Goal: Manage account settings

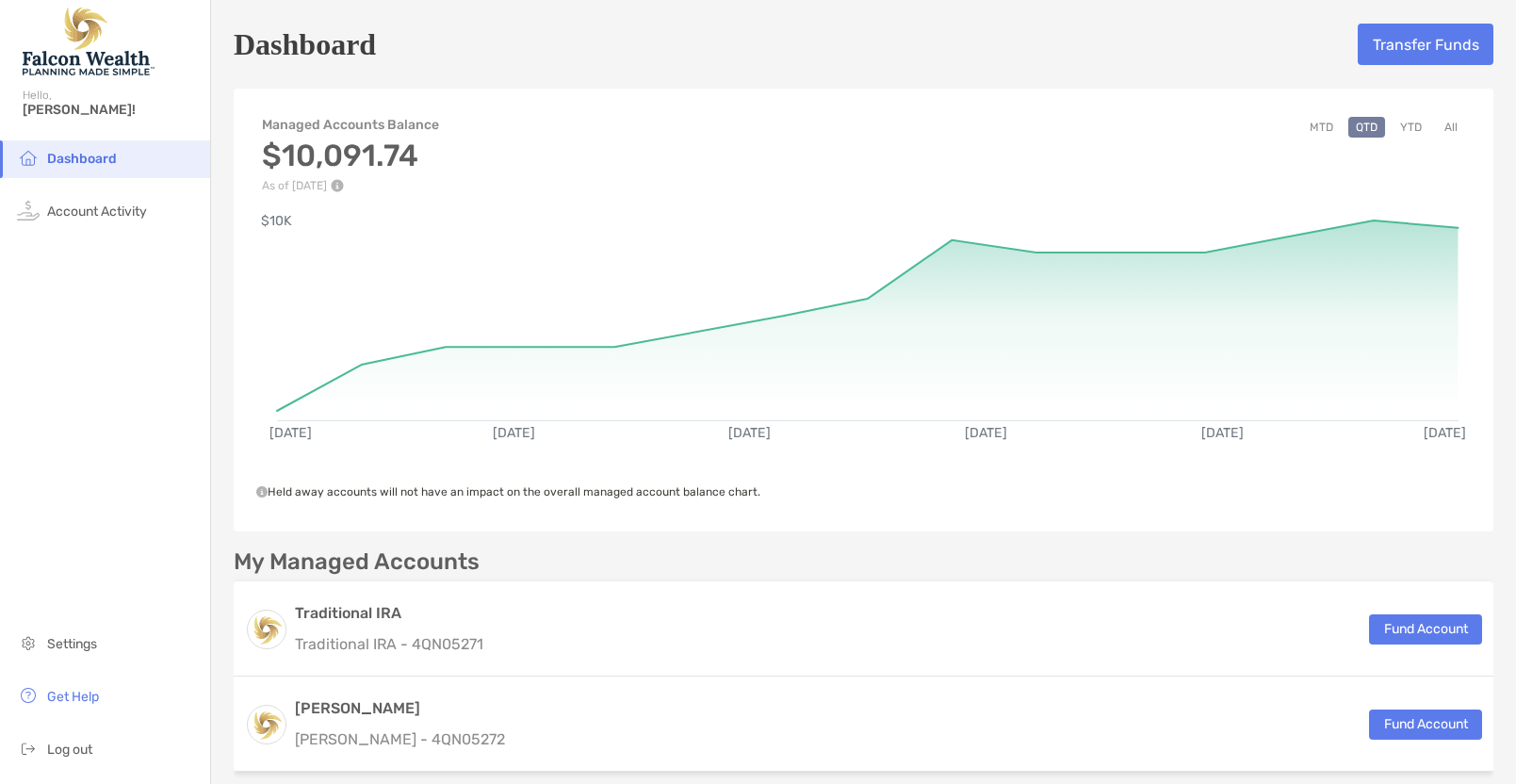
scroll to position [283, 0]
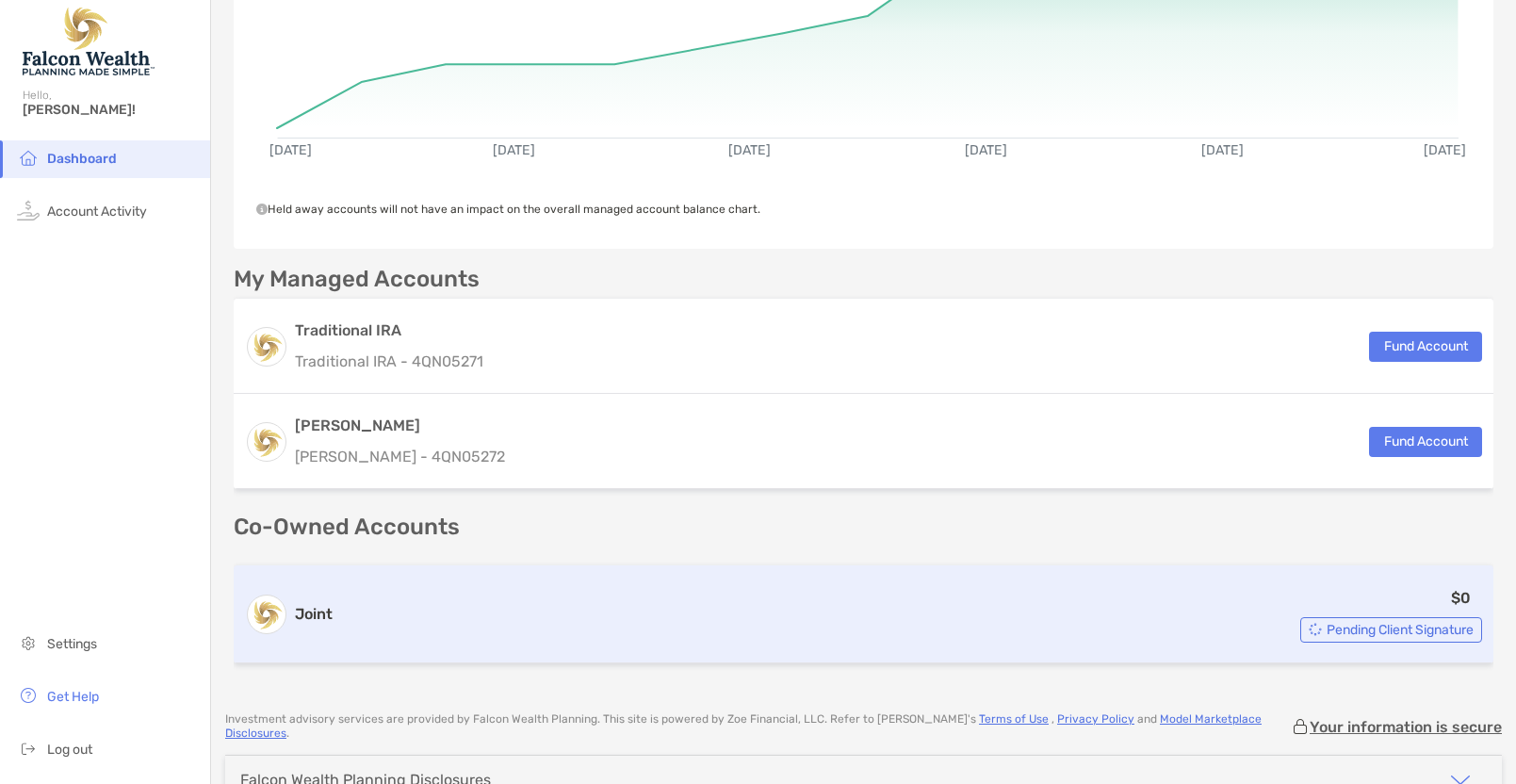
click at [715, 602] on div "$0 Pending Client Signature" at bounding box center [911, 614] width 1142 height 57
click at [716, 601] on div "$0 Pending Client Signature" at bounding box center [911, 614] width 1142 height 57
drag, startPoint x: 716, startPoint y: 601, endPoint x: 804, endPoint y: 596, distance: 88.1
click at [719, 601] on div "$0 Pending Client Signature" at bounding box center [911, 614] width 1142 height 57
click at [1305, 640] on div "Pending Client Signature" at bounding box center [1391, 630] width 182 height 25
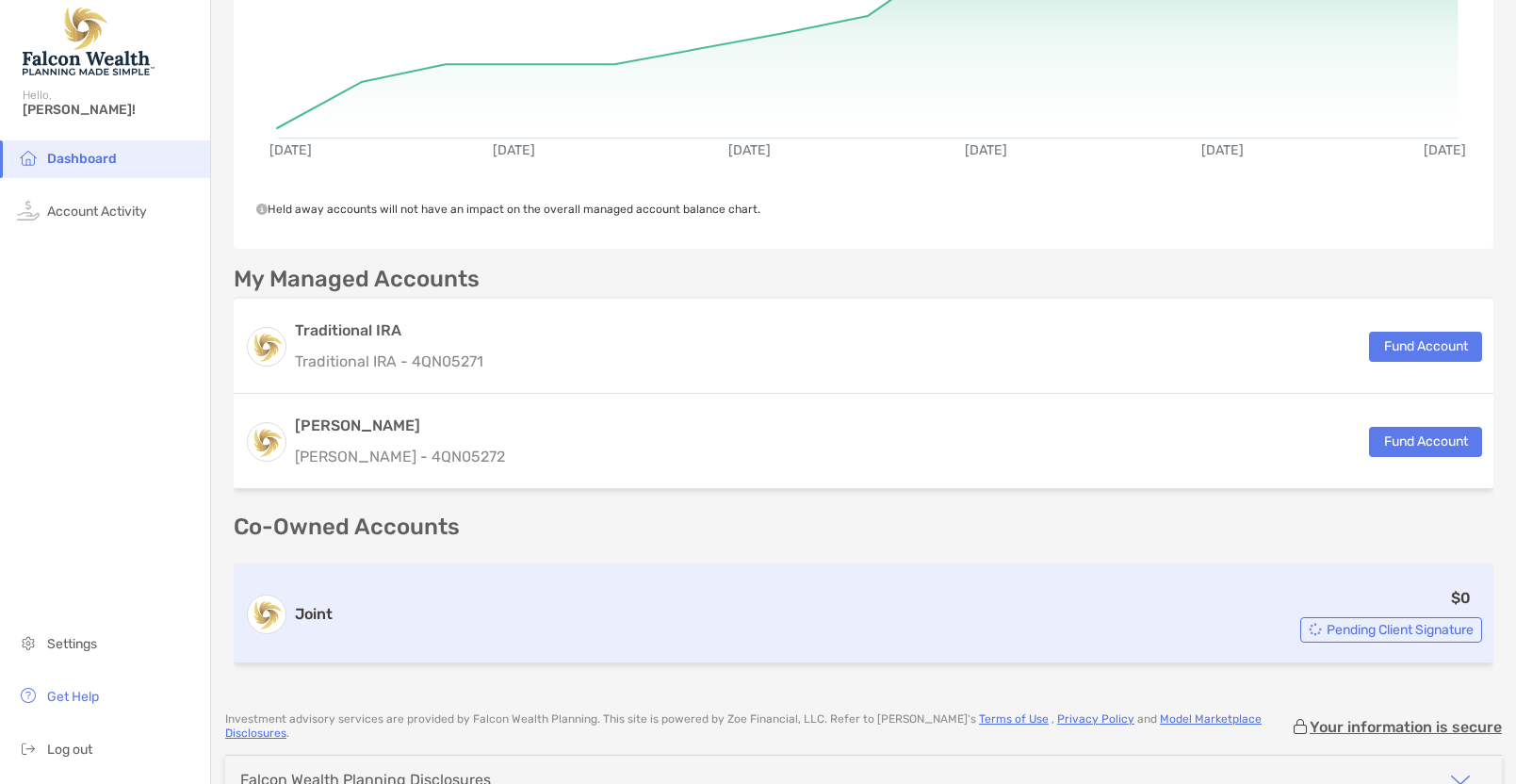
click at [1350, 631] on span "Pending Client Signature" at bounding box center [1400, 630] width 147 height 11
click at [1352, 631] on span "Pending Client Signature" at bounding box center [1400, 630] width 147 height 11
click at [1353, 631] on span "Pending Client Signature" at bounding box center [1400, 630] width 147 height 11
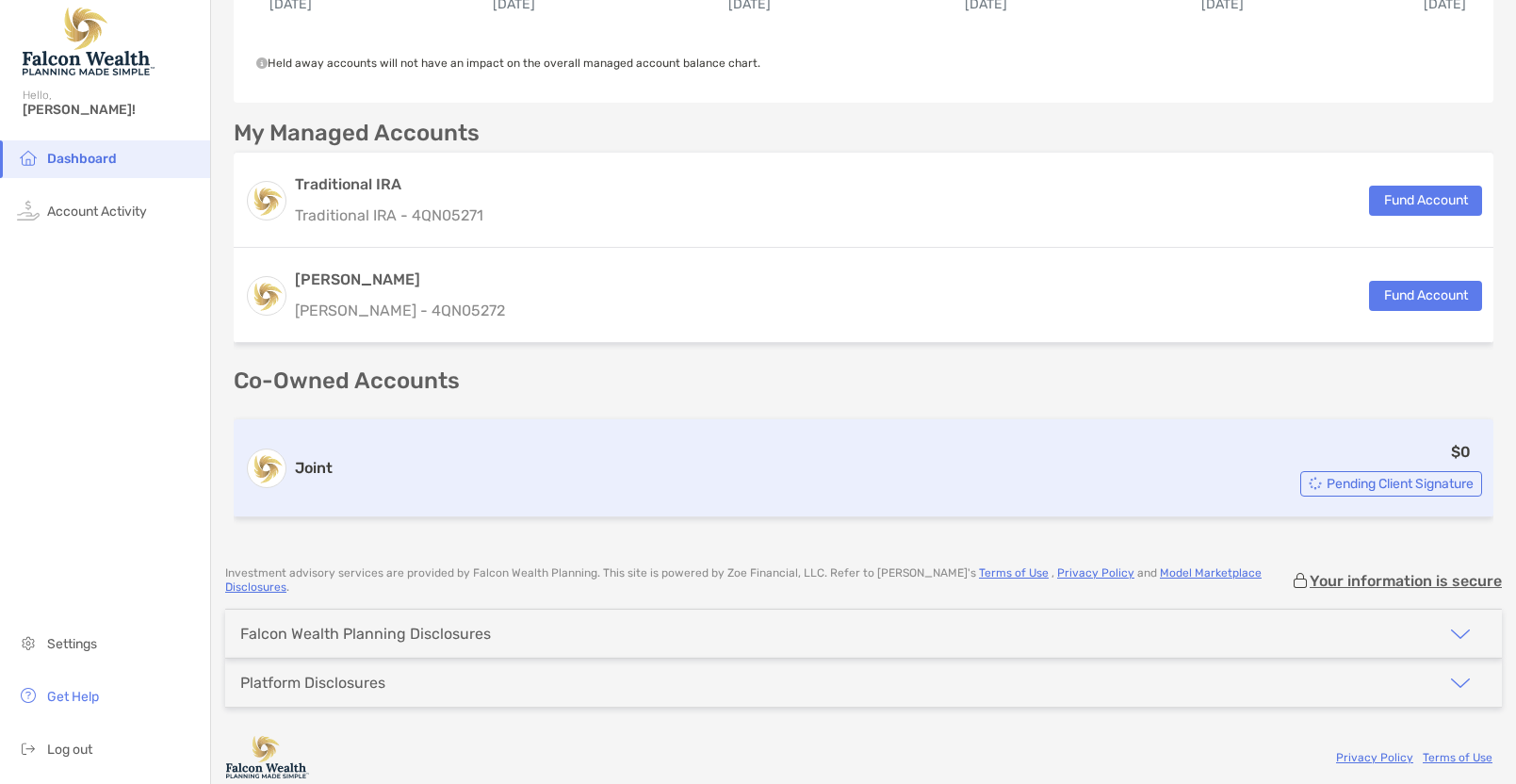
scroll to position [431, 0]
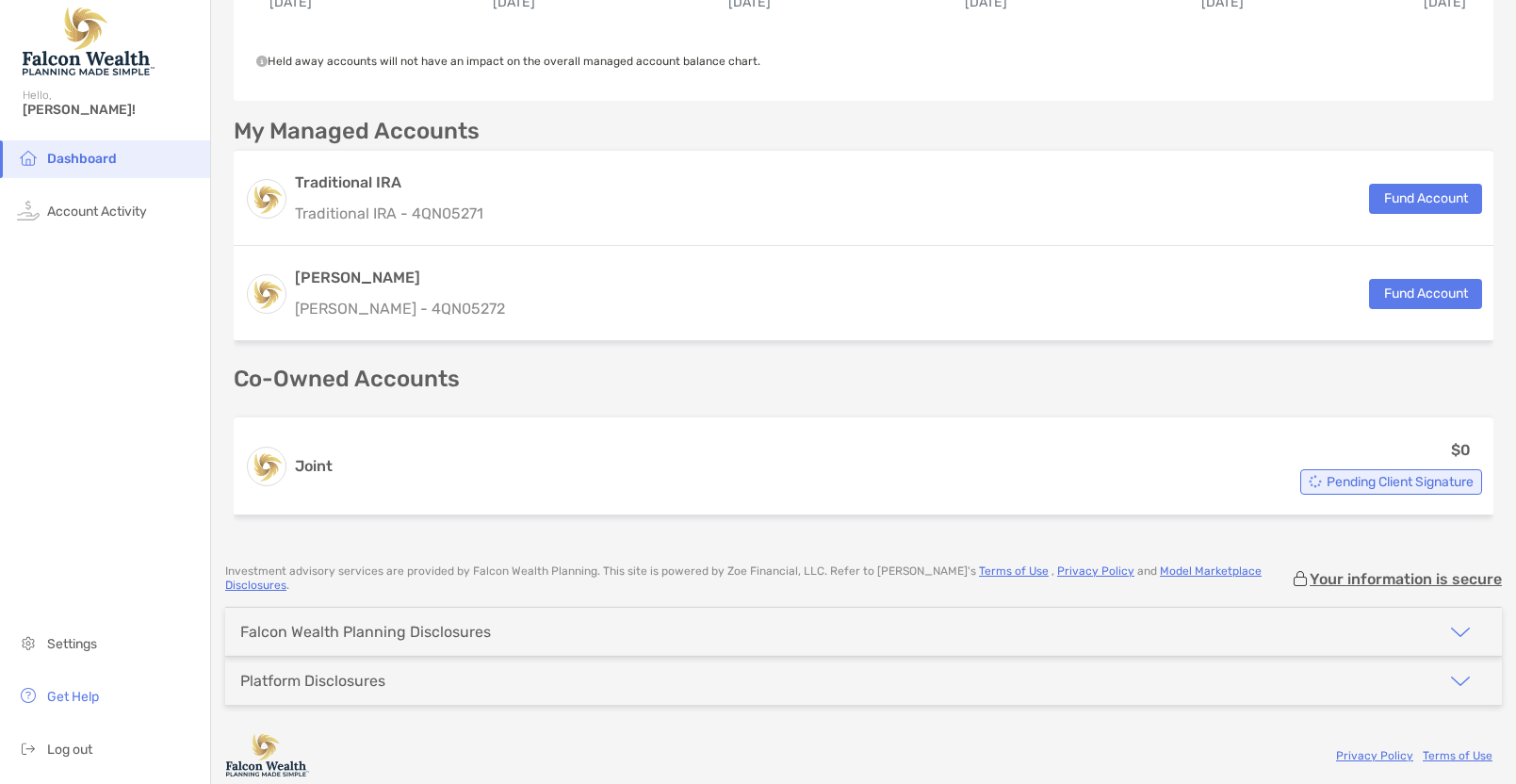
click at [1454, 621] on img "button" at bounding box center [1460, 632] width 22 height 22
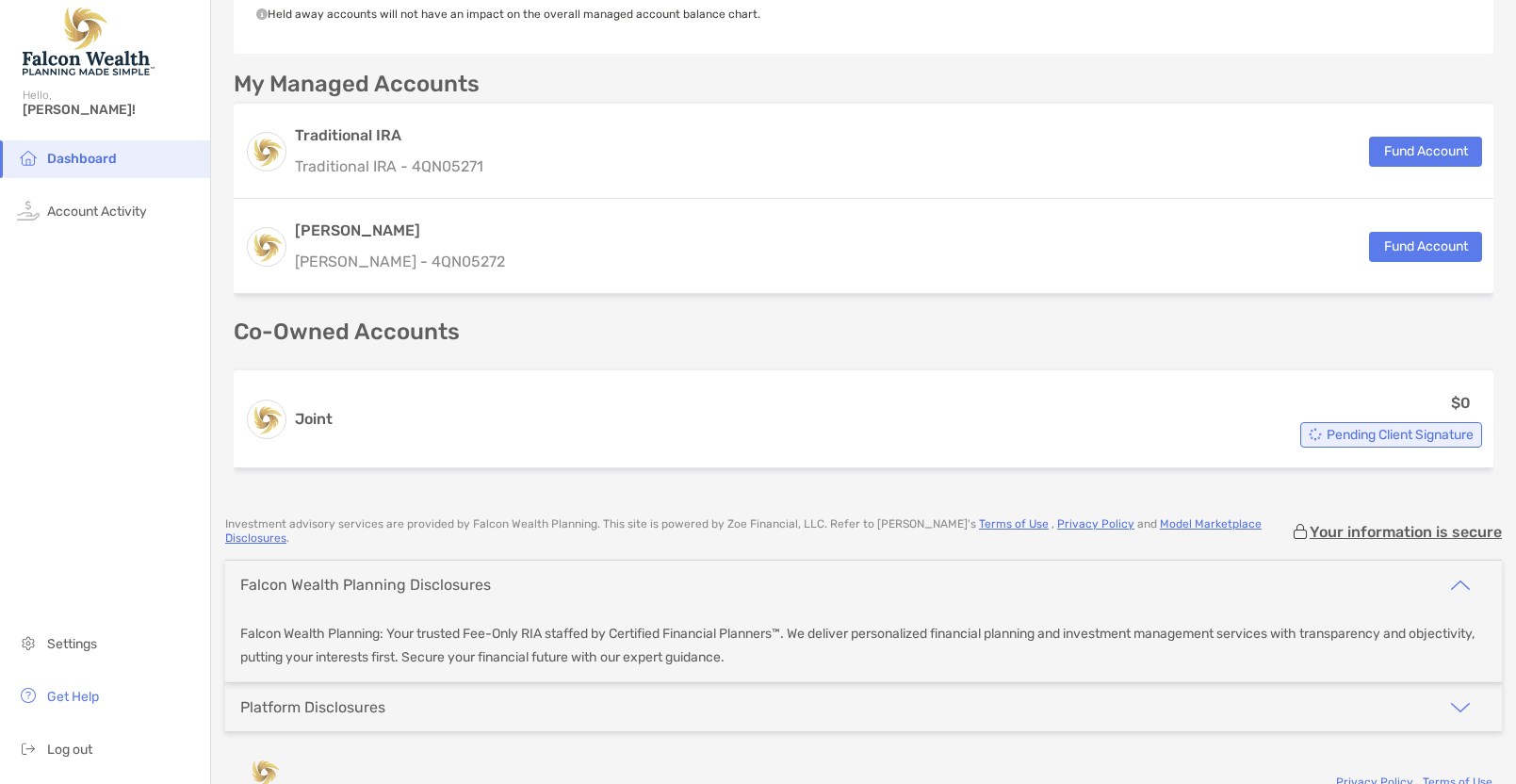
scroll to position [505, 0]
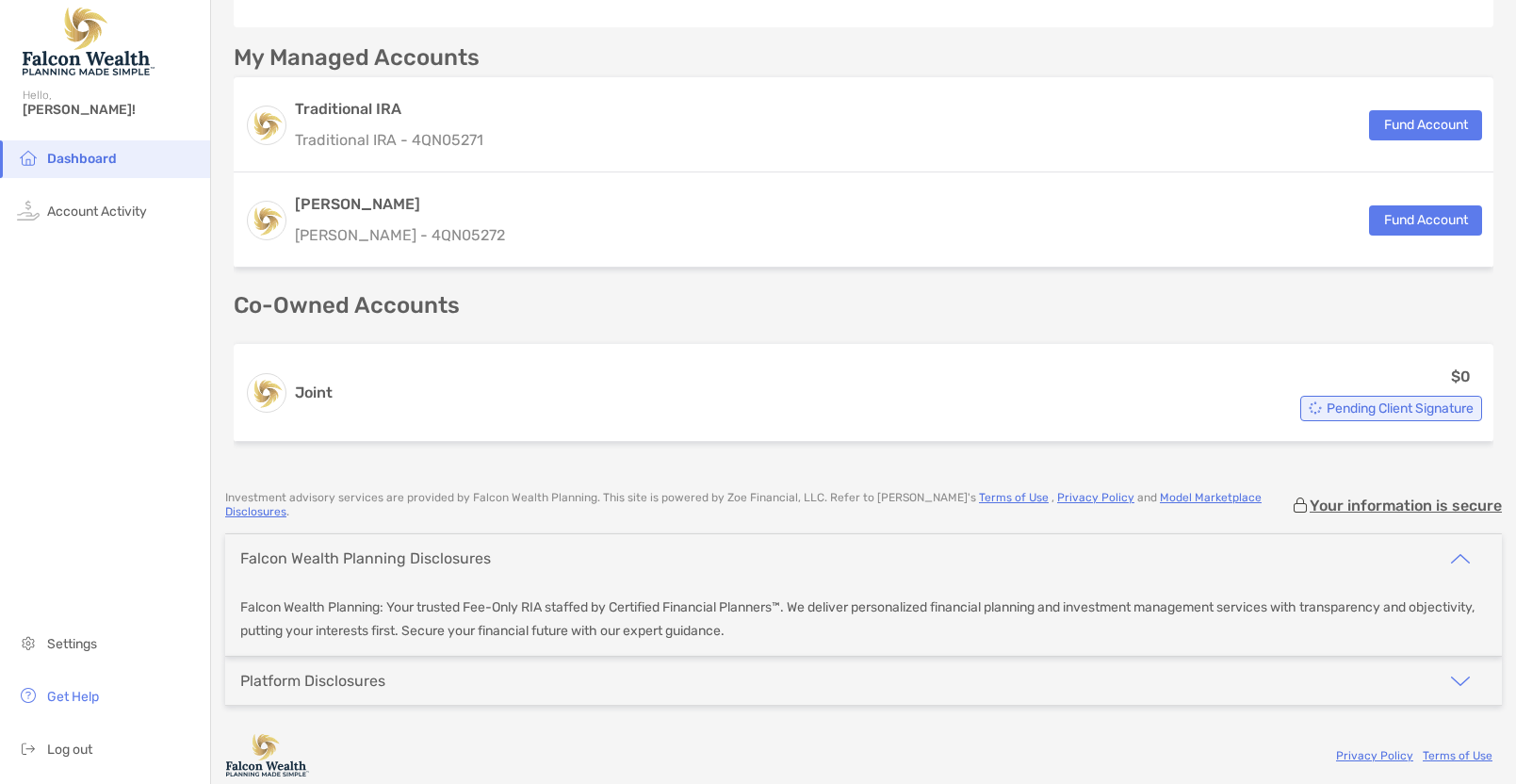
click at [1450, 670] on img "button" at bounding box center [1460, 681] width 22 height 22
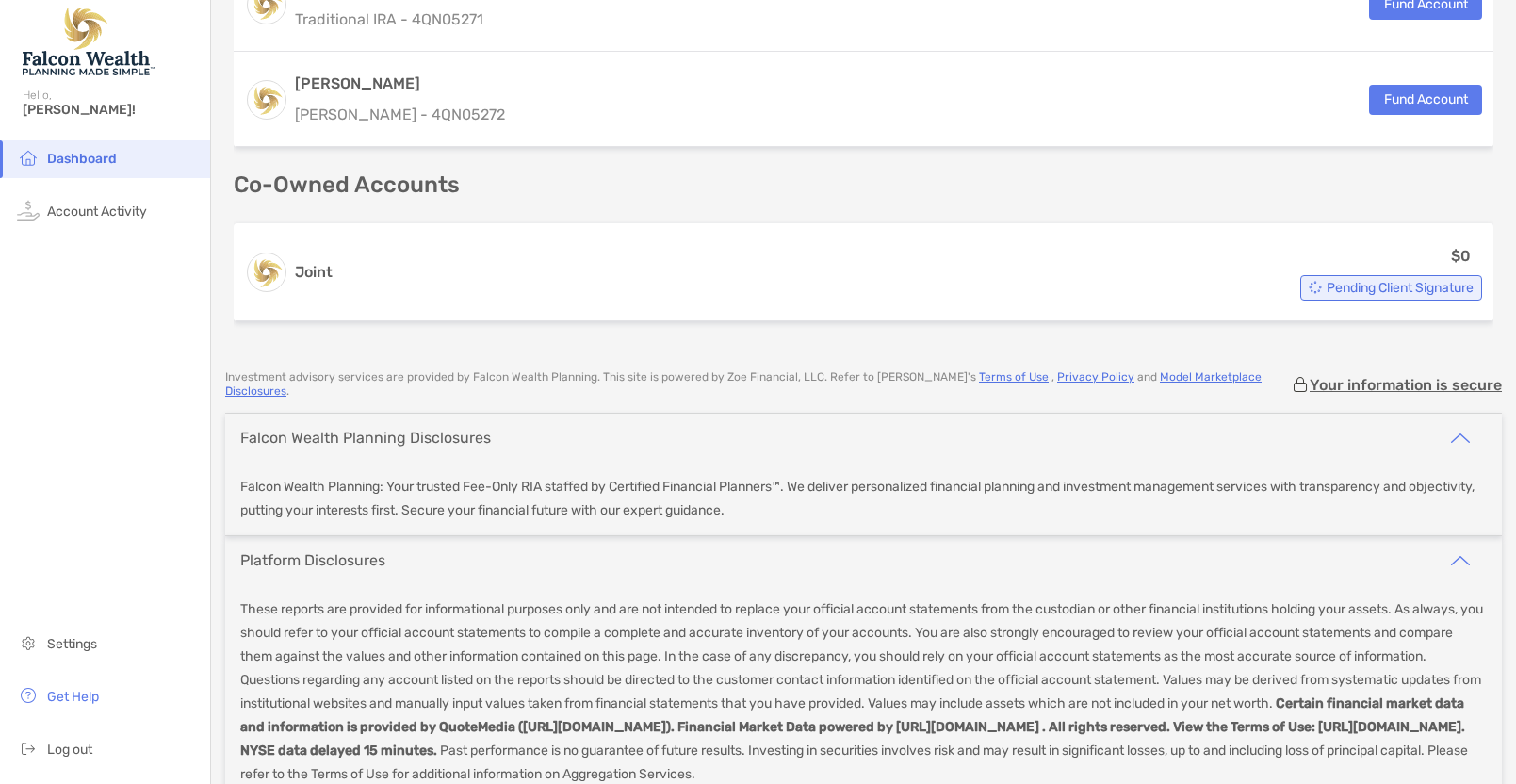
scroll to position [531, 0]
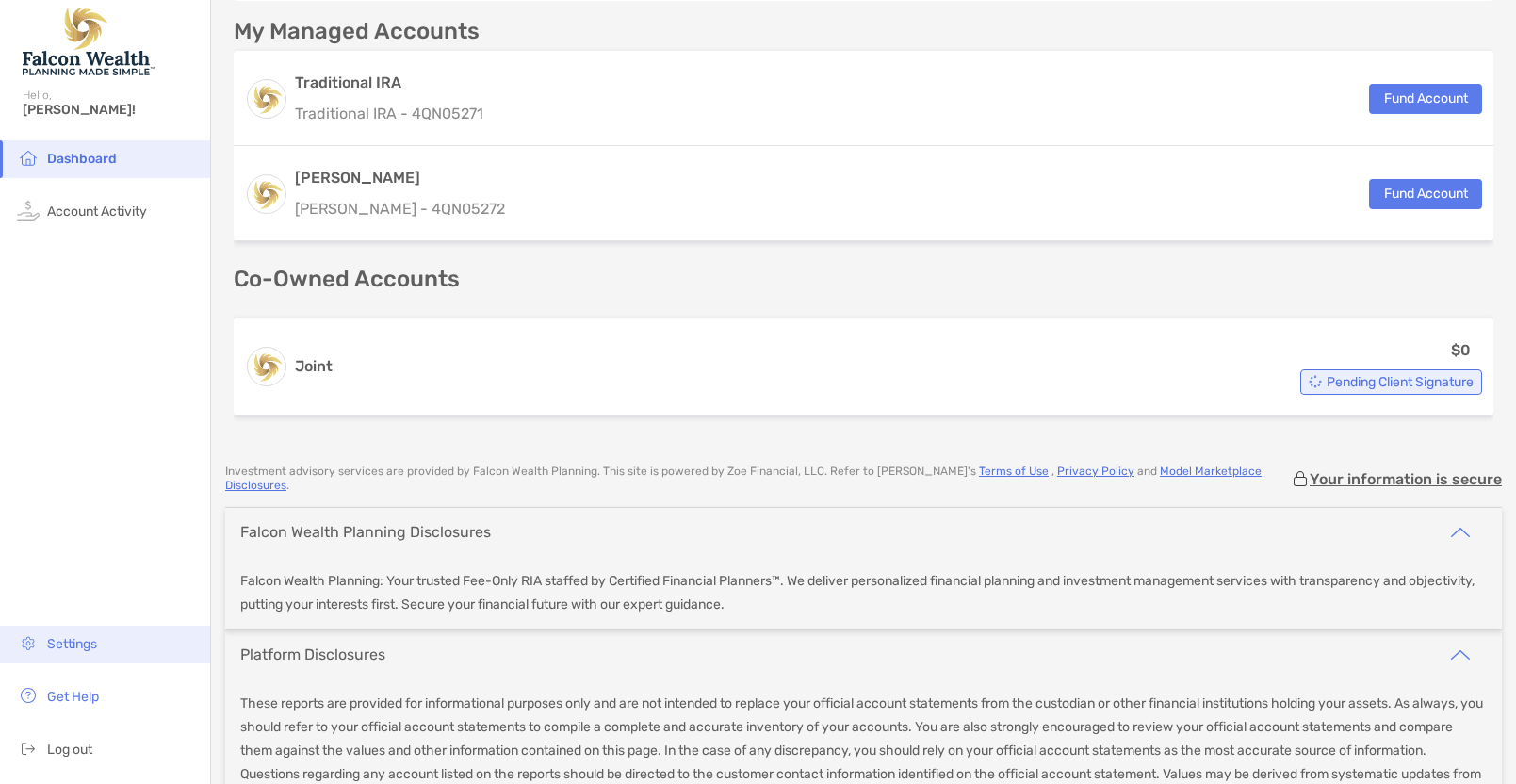
click at [75, 640] on span "Settings" at bounding box center [72, 644] width 50 height 16
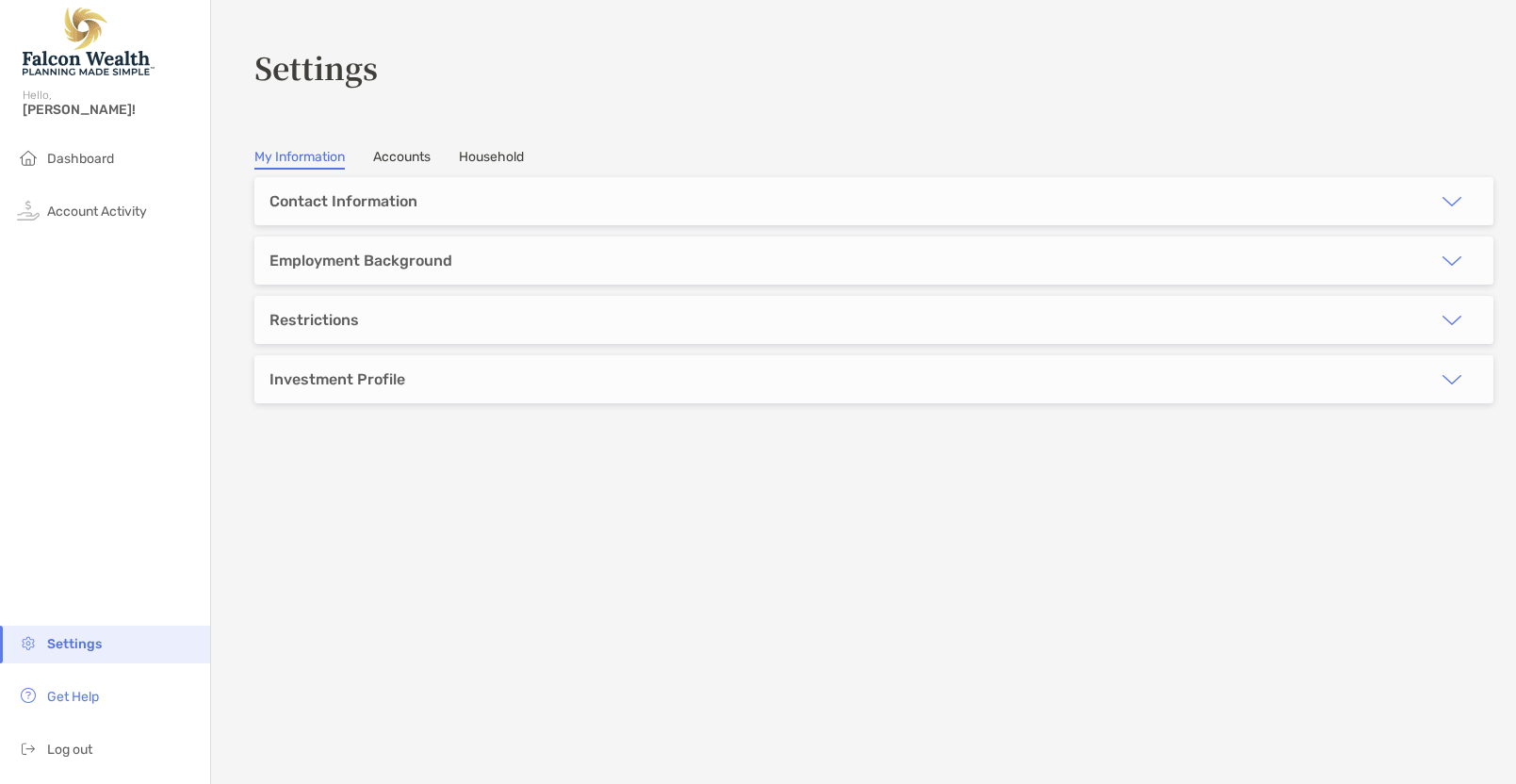
click at [408, 159] on link "Accounts" at bounding box center [402, 160] width 58 height 21
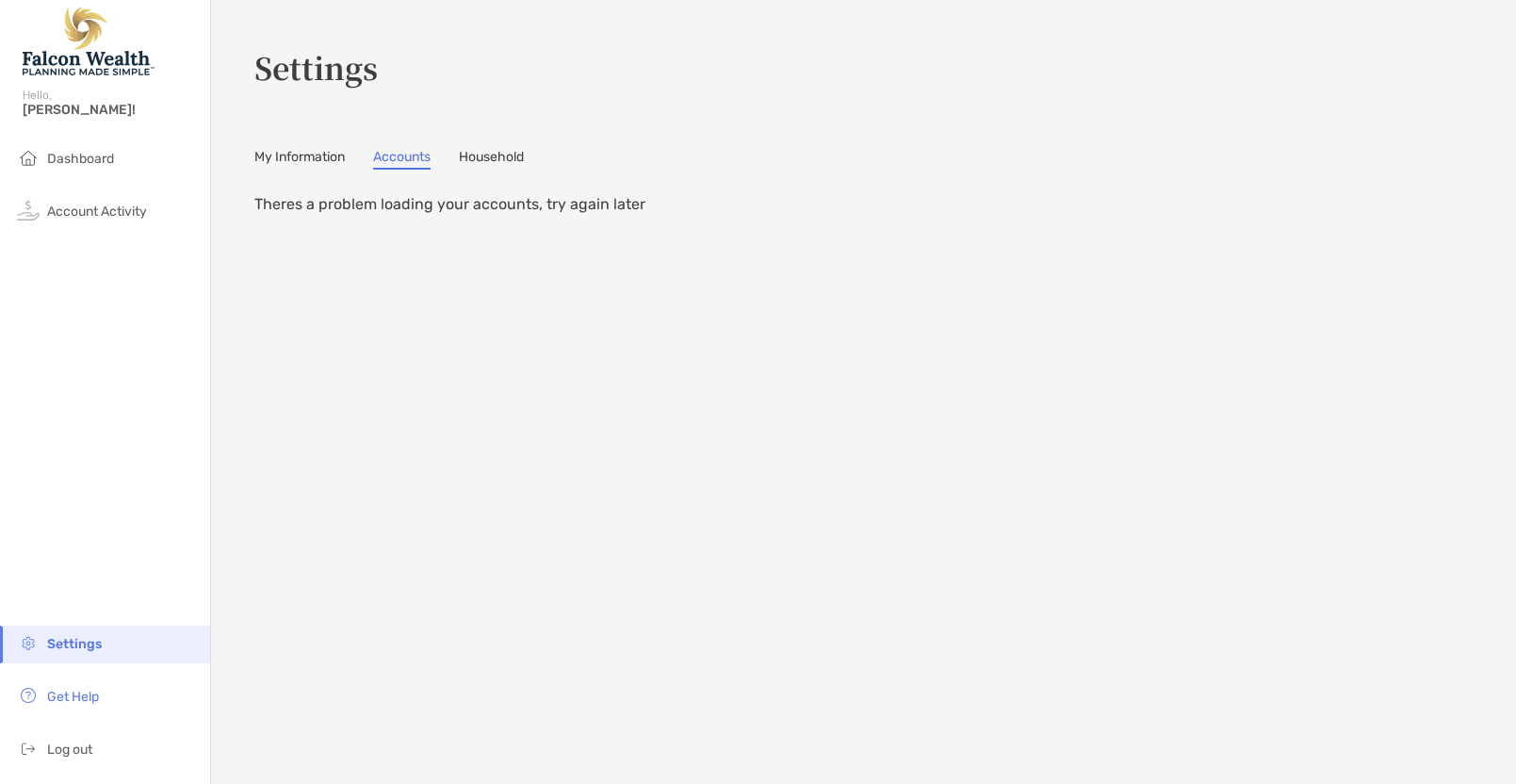
click at [519, 158] on link "Household" at bounding box center [492, 160] width 65 height 21
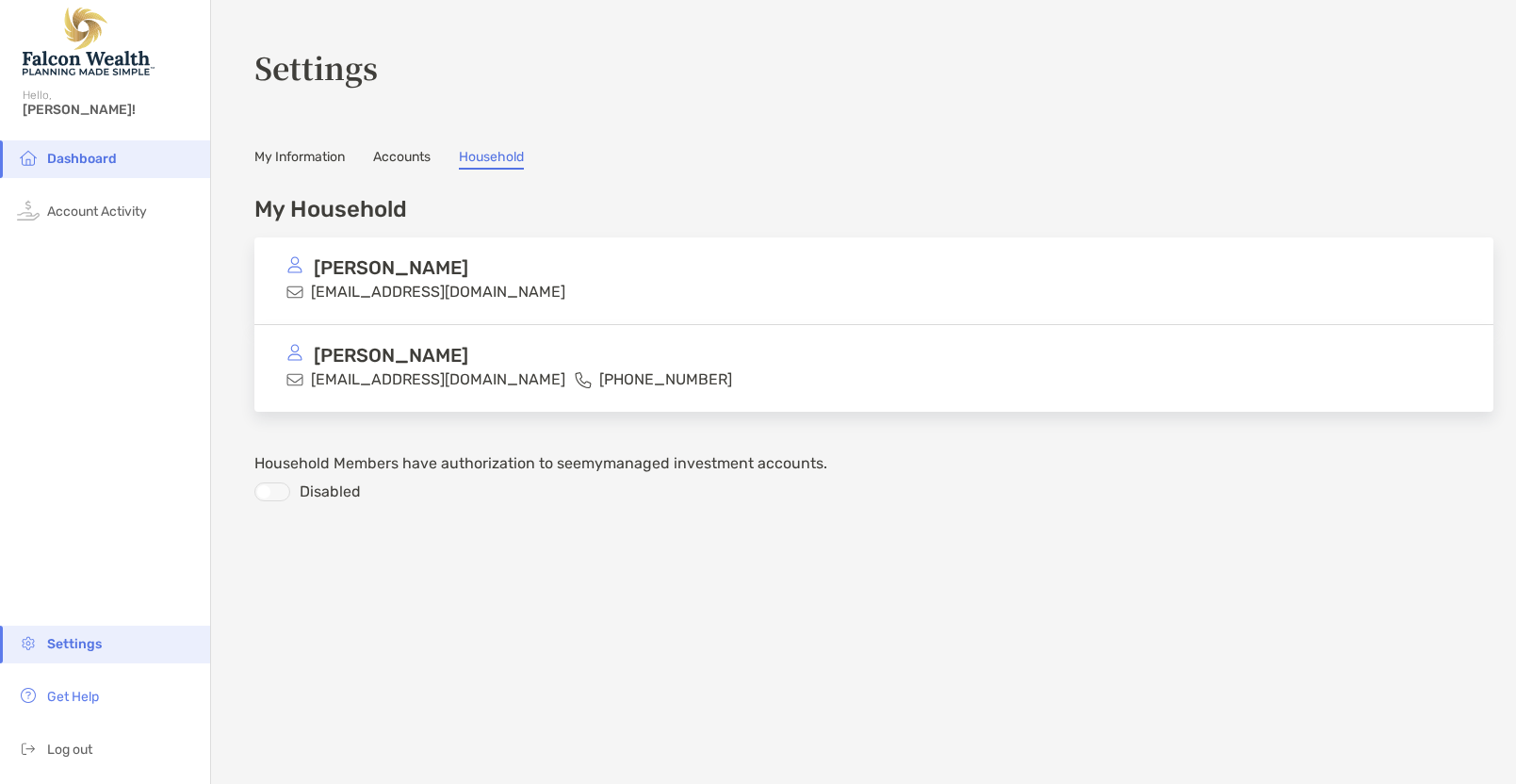
click at [269, 490] on div at bounding box center [272, 492] width 36 height 19
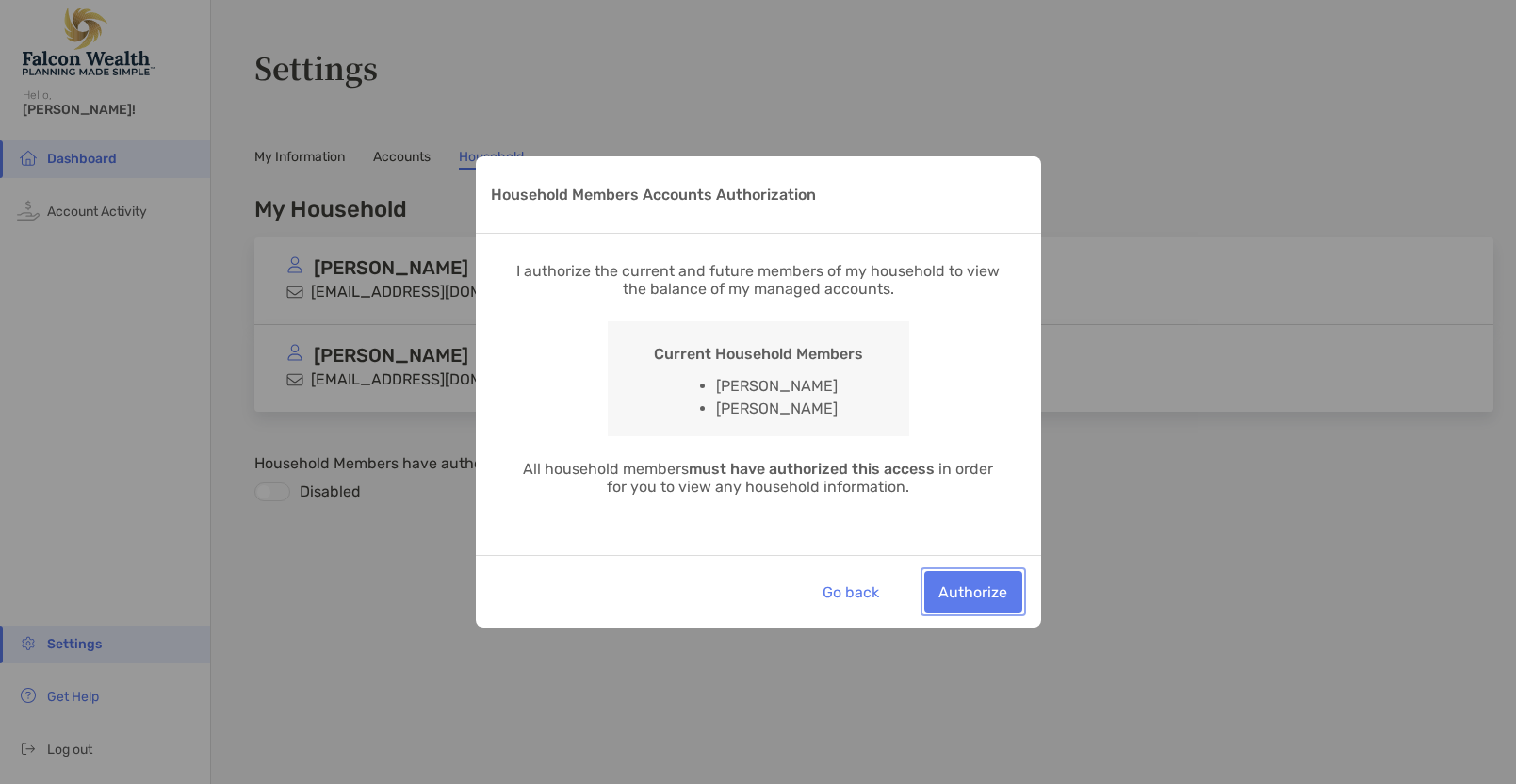
click at [975, 588] on button "Authorize" at bounding box center [974, 591] width 98 height 41
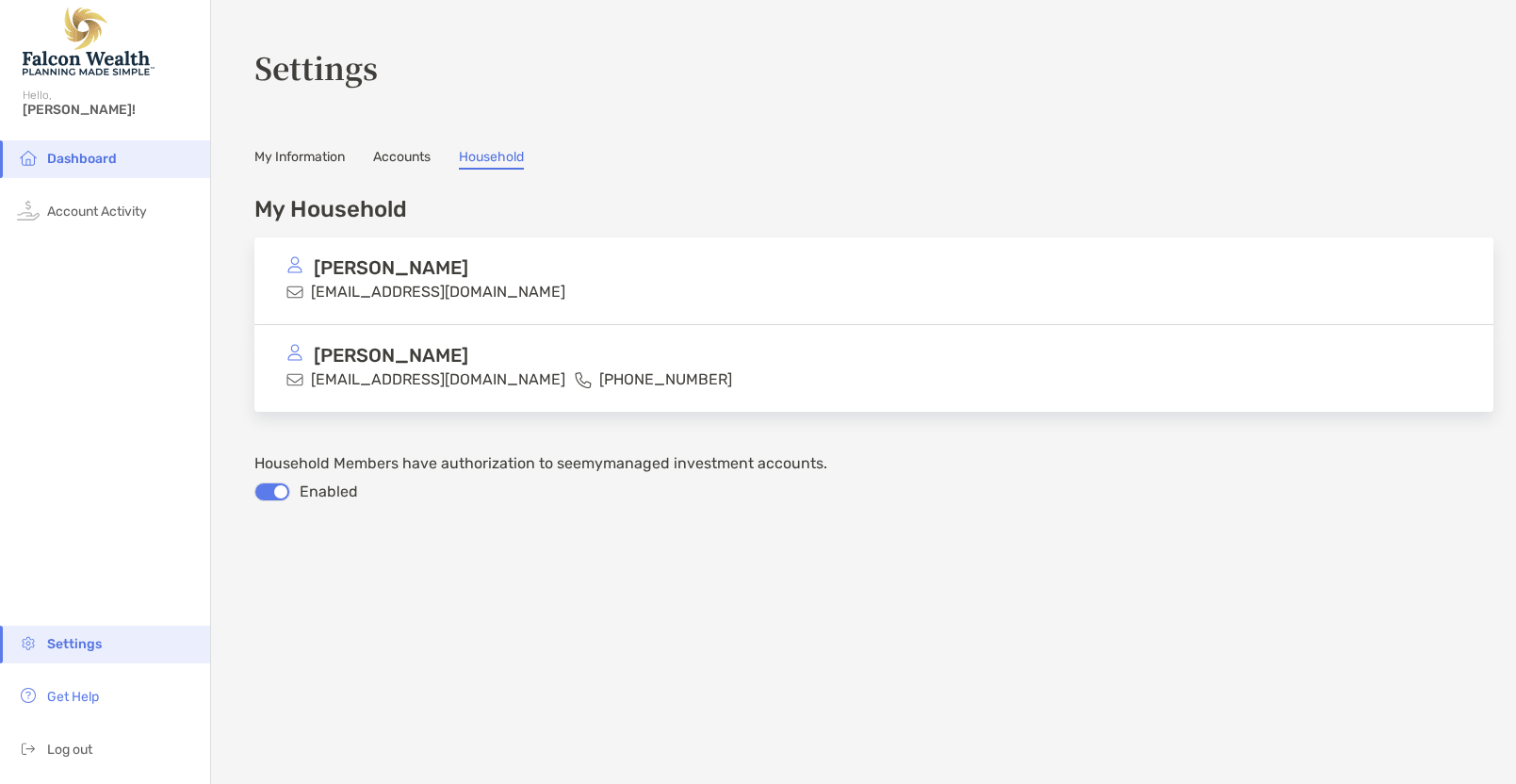
click at [296, 261] on img at bounding box center [295, 265] width 17 height 17
click at [294, 298] on img at bounding box center [295, 293] width 17 height 17
click at [295, 298] on img at bounding box center [295, 293] width 17 height 17
click at [409, 155] on link "Accounts" at bounding box center [402, 160] width 58 height 21
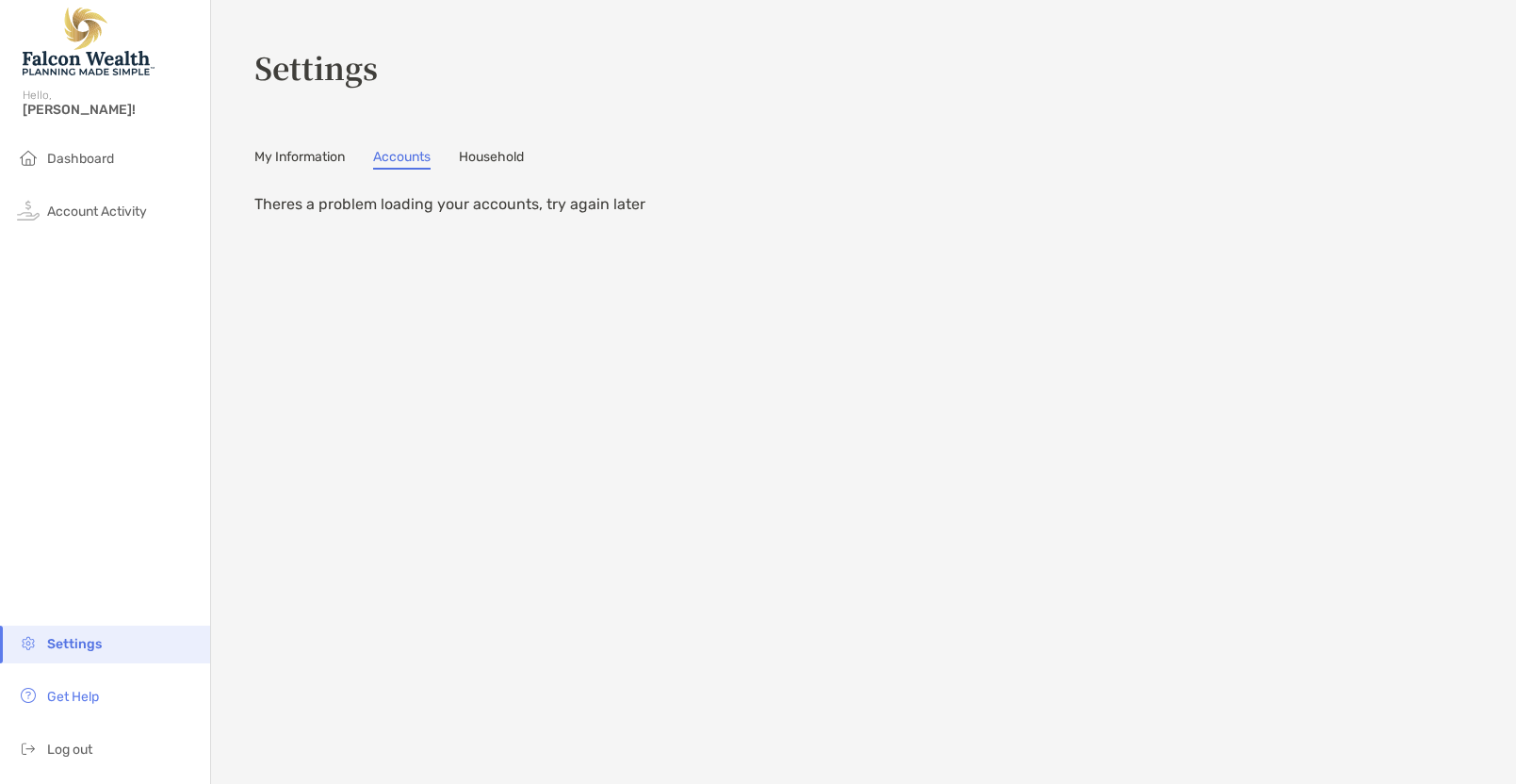
click at [321, 156] on link "My Information" at bounding box center [300, 160] width 91 height 21
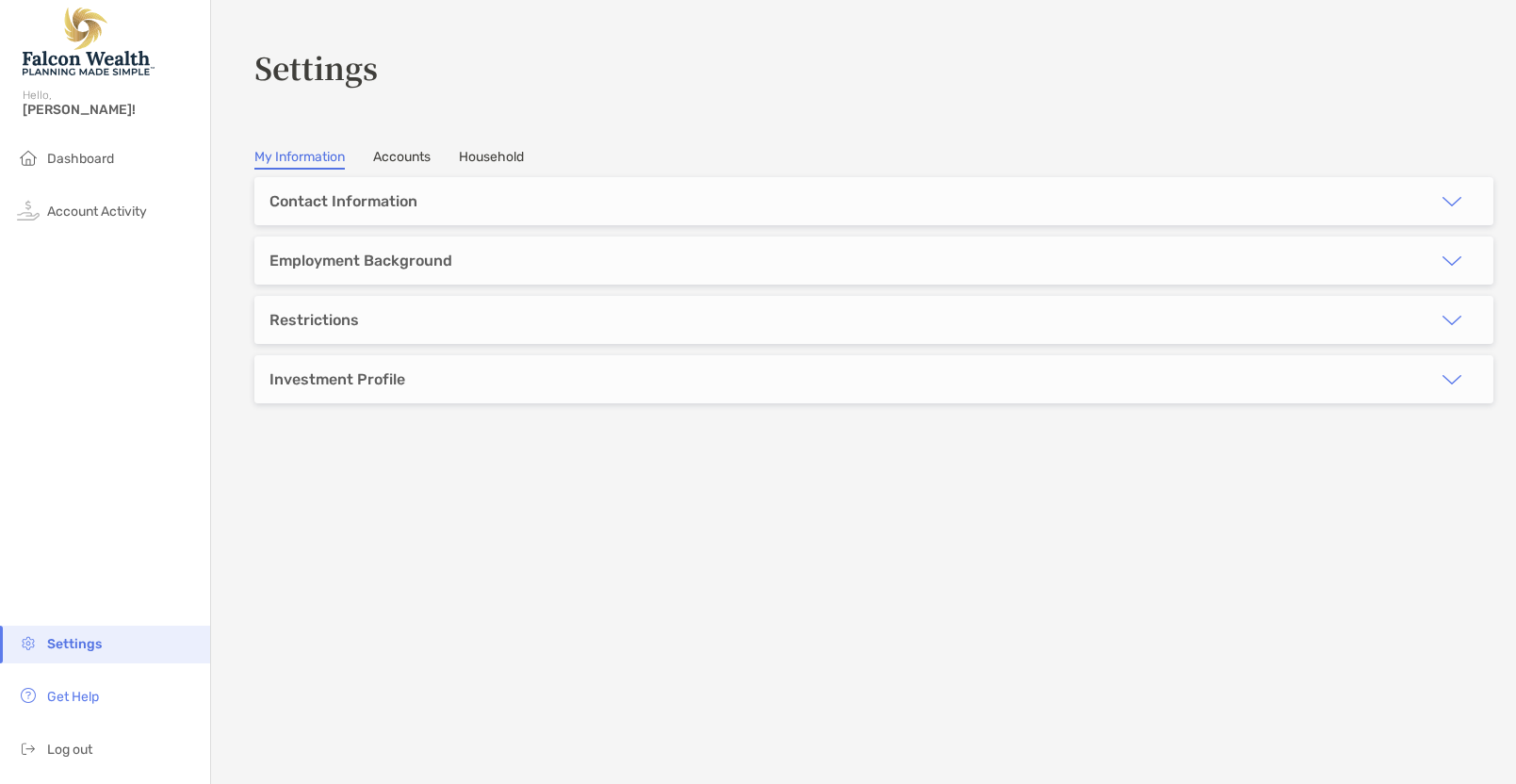
type input "*******"
type input "*****"
type input "**********"
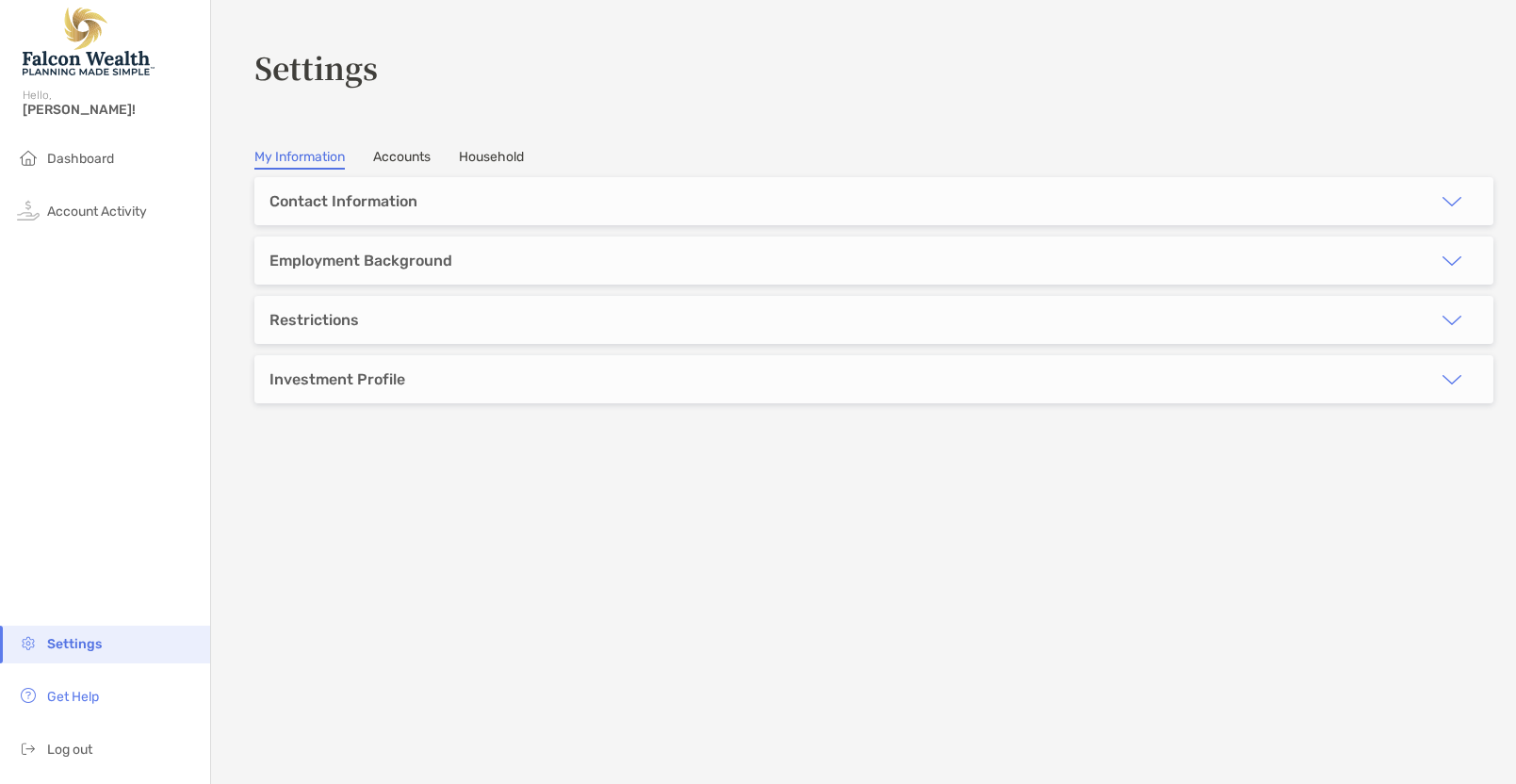
type input "********"
type input "*****"
type input "*********"
type input "**********"
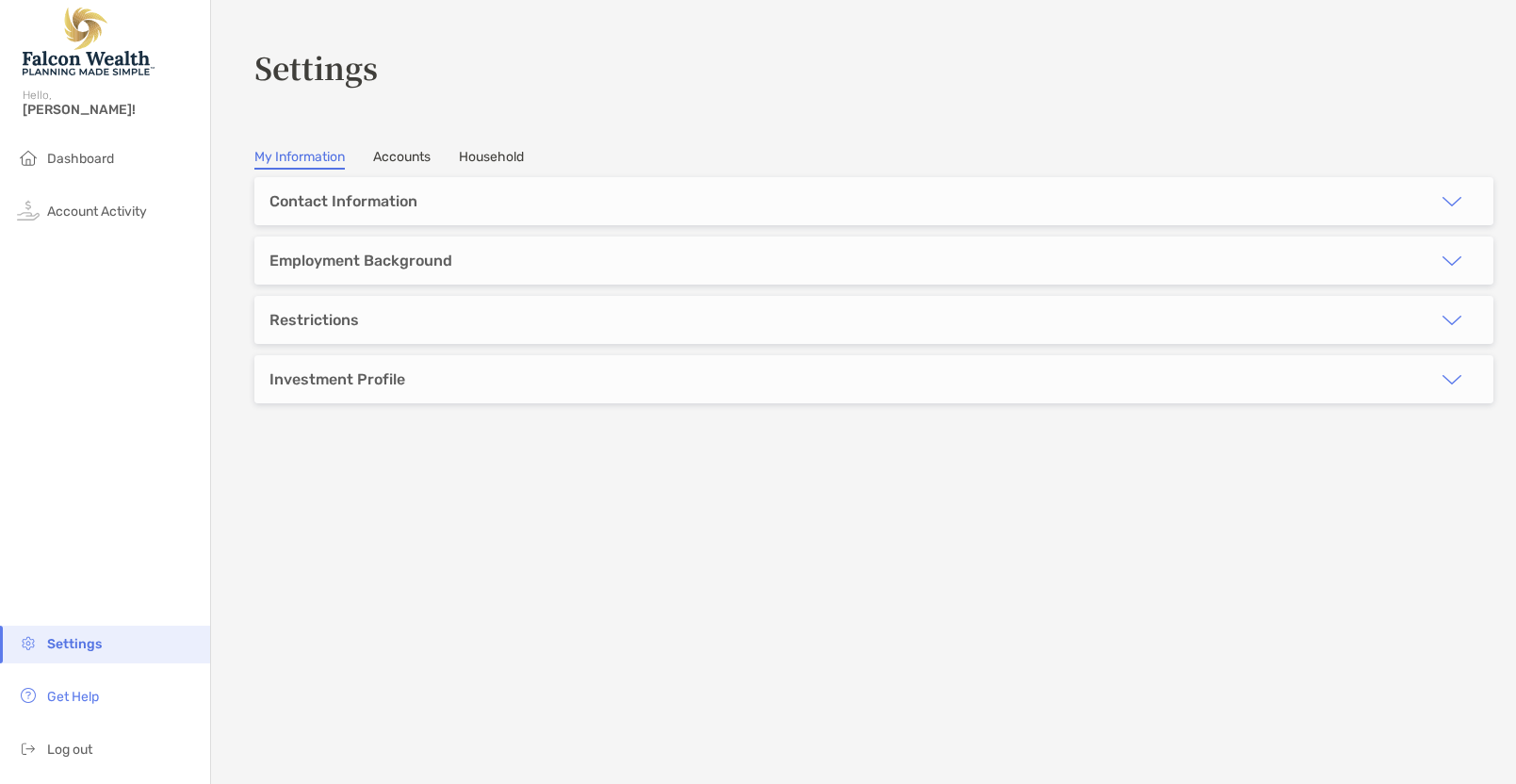
type input "**********"
click at [1441, 201] on img "button" at bounding box center [1451, 201] width 22 height 22
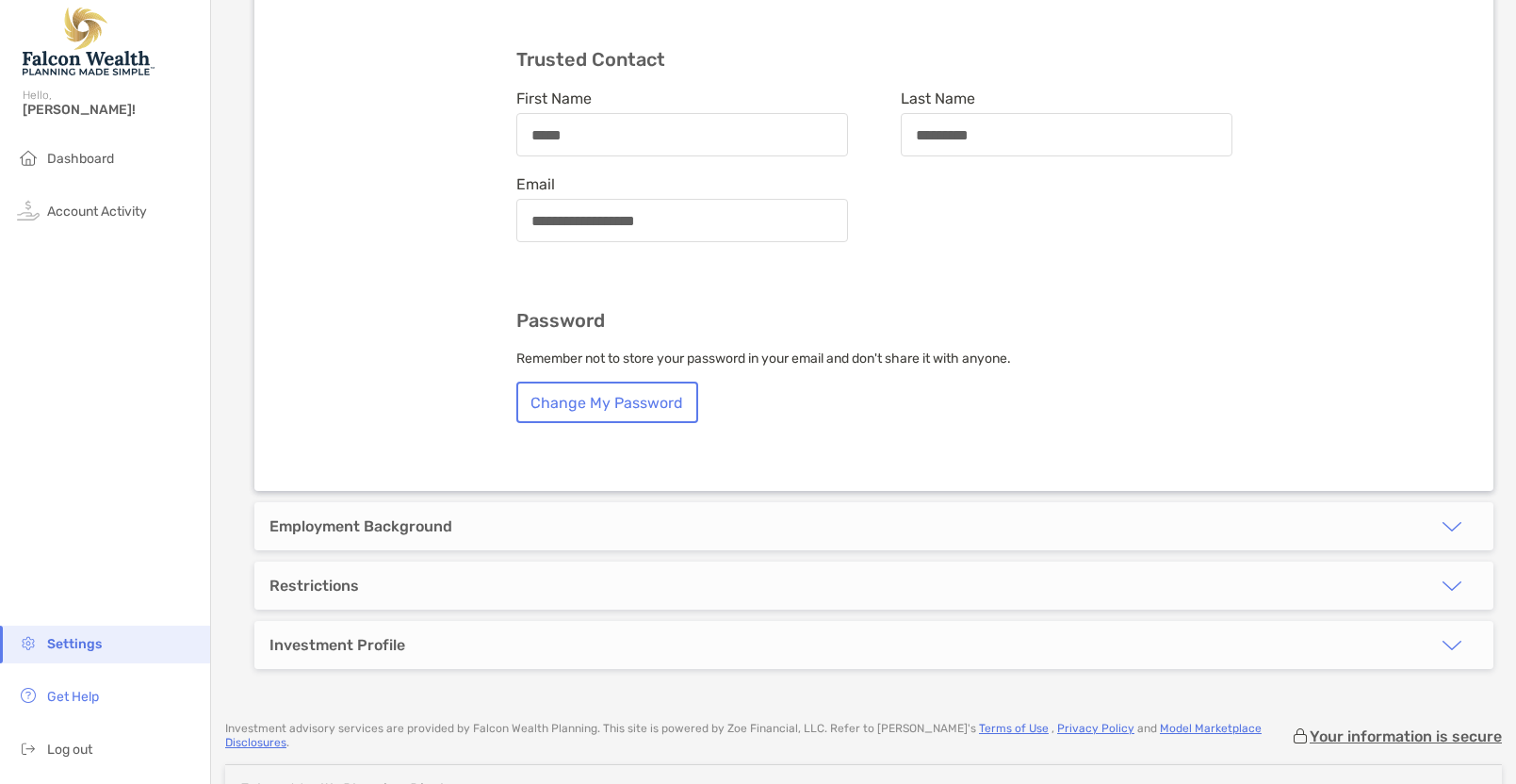
scroll to position [943, 0]
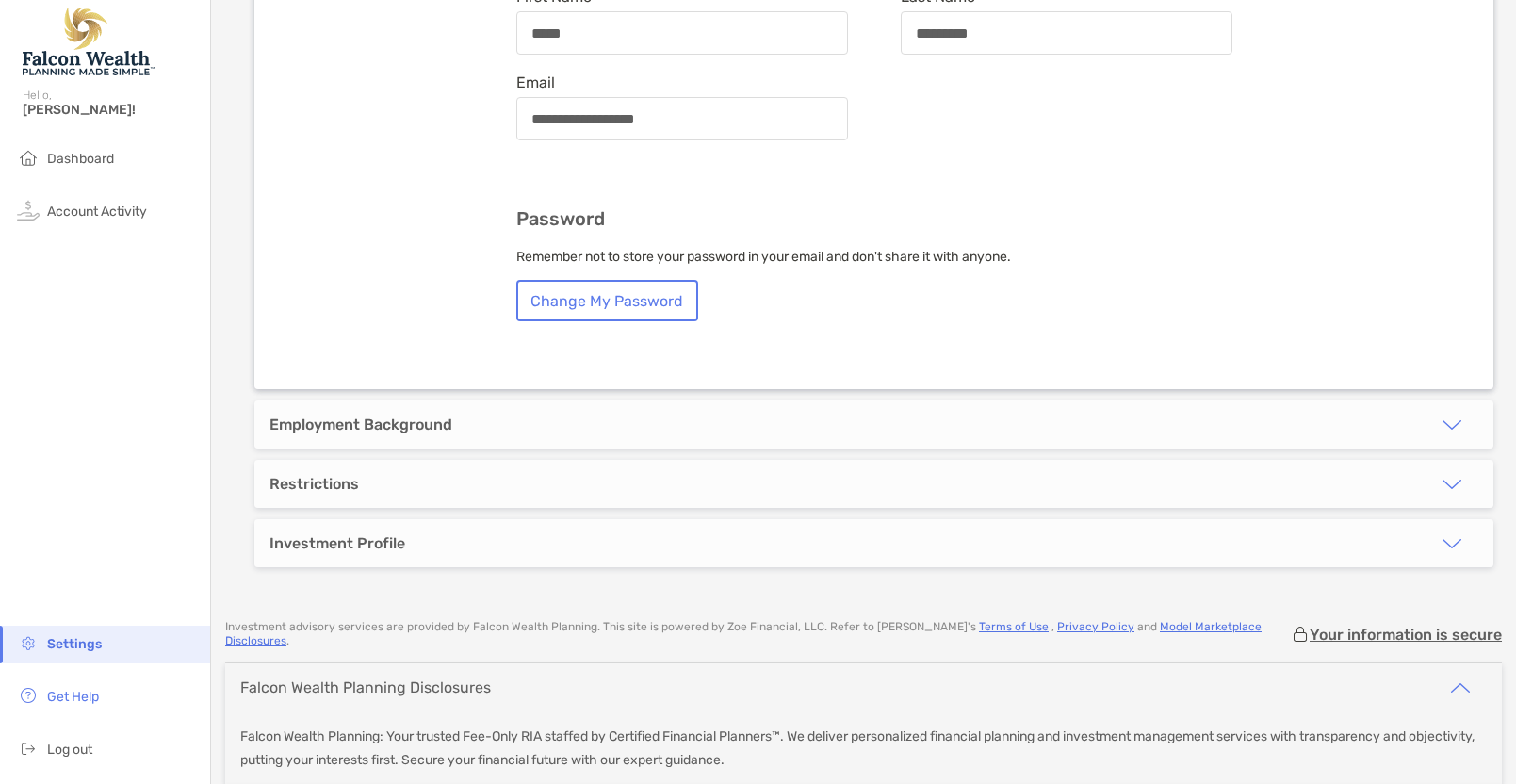
click at [1425, 460] on button "button" at bounding box center [1452, 484] width 83 height 48
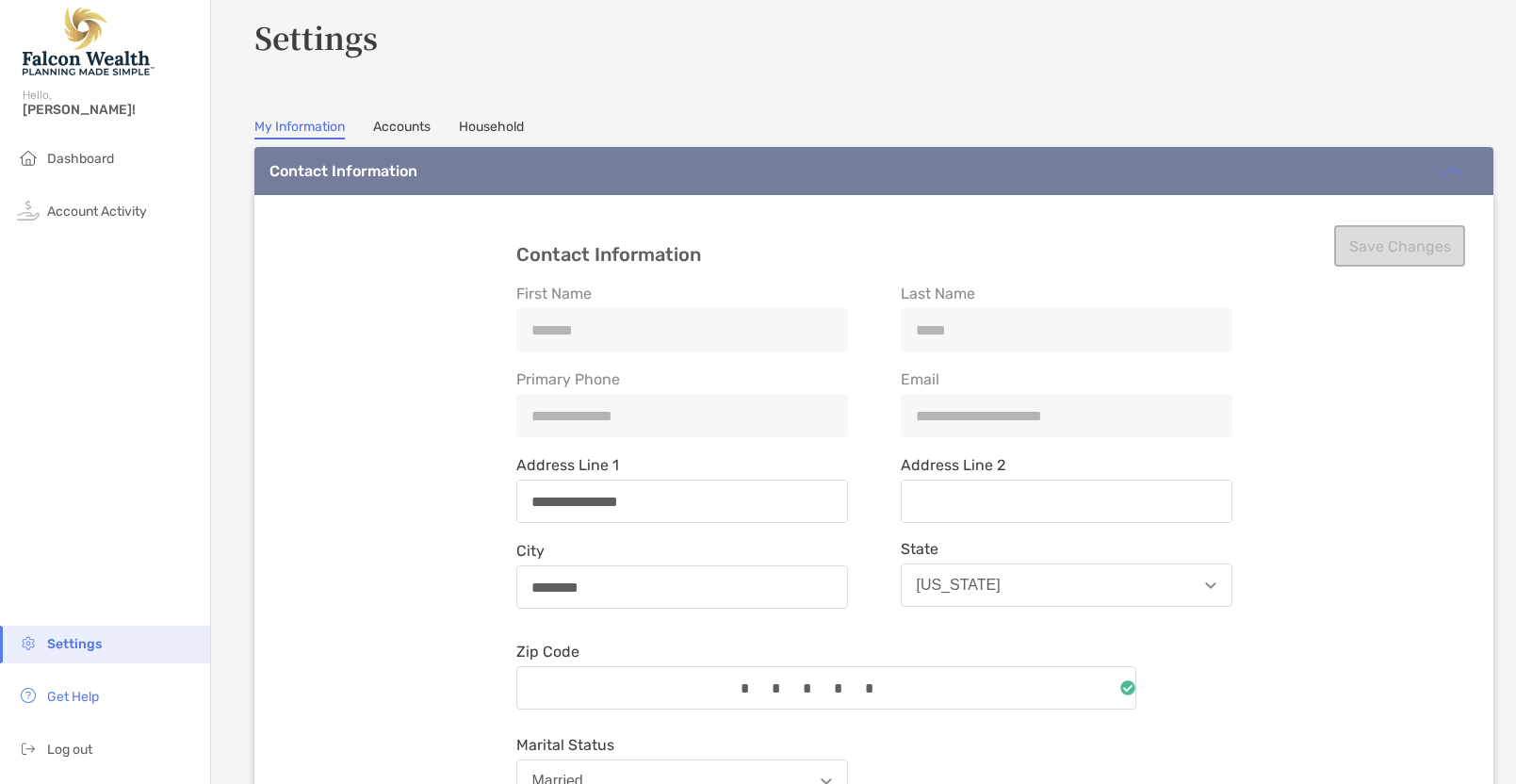
scroll to position [0, 0]
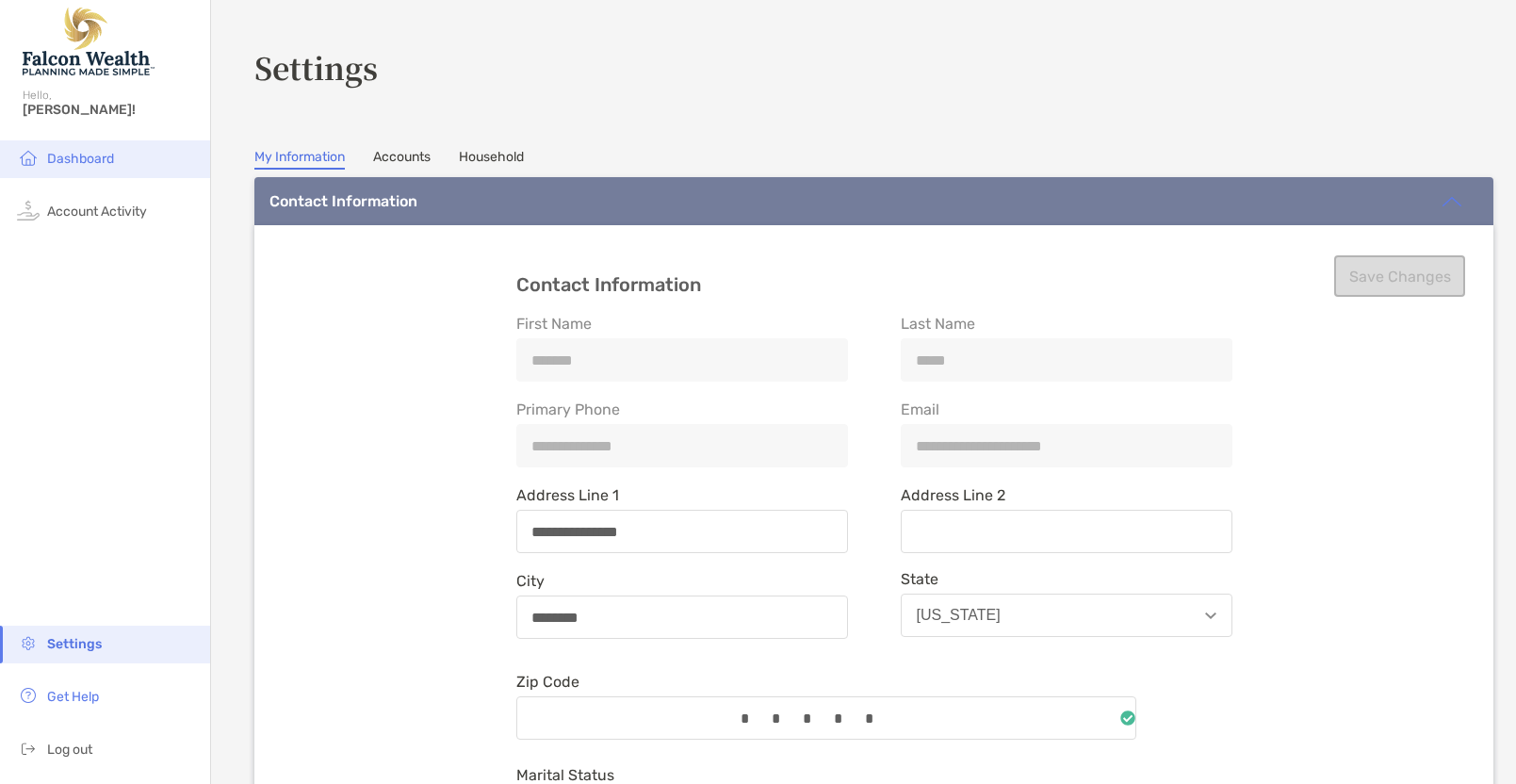
click at [114, 157] on li "Dashboard" at bounding box center [105, 159] width 210 height 38
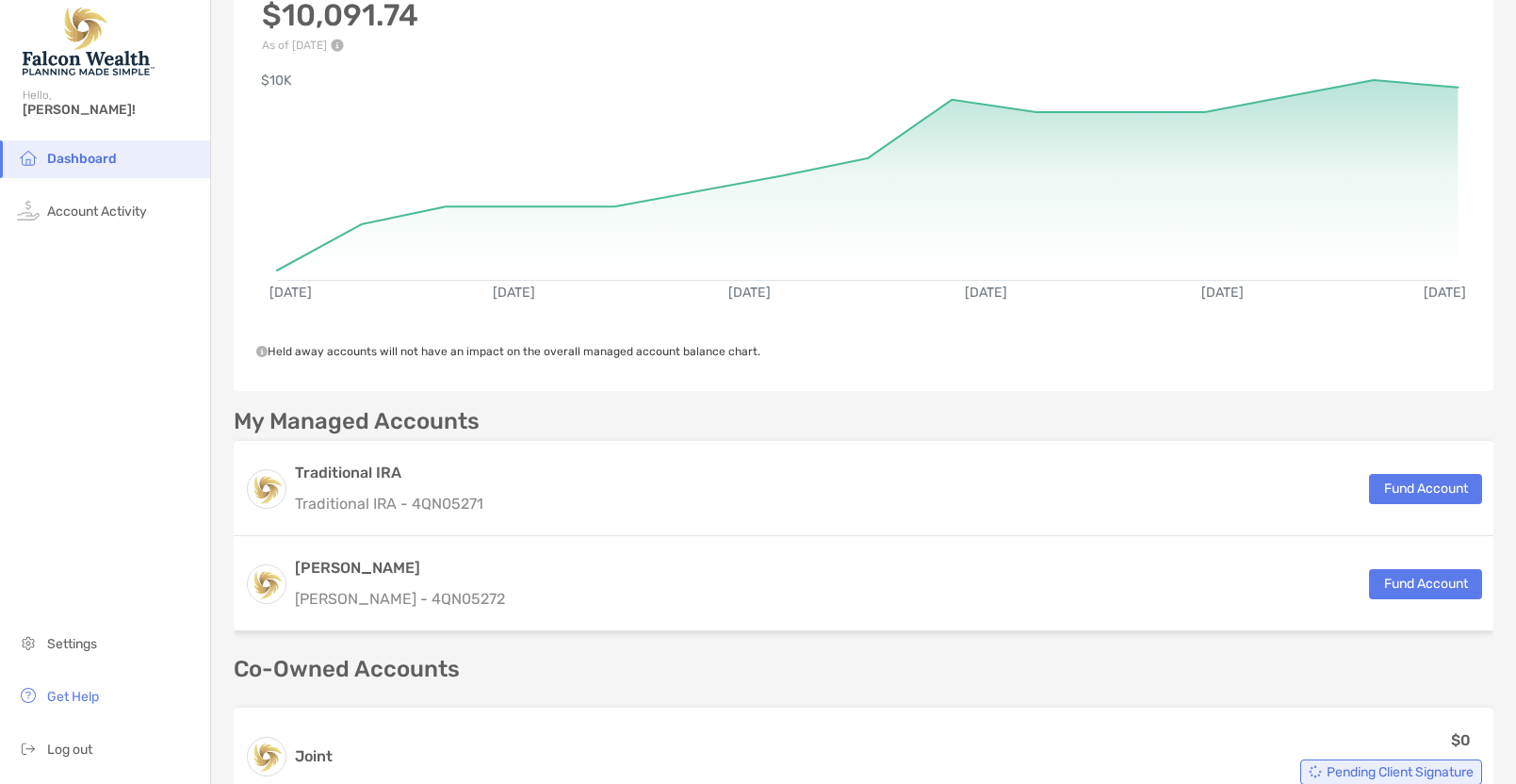
scroll to position [377, 0]
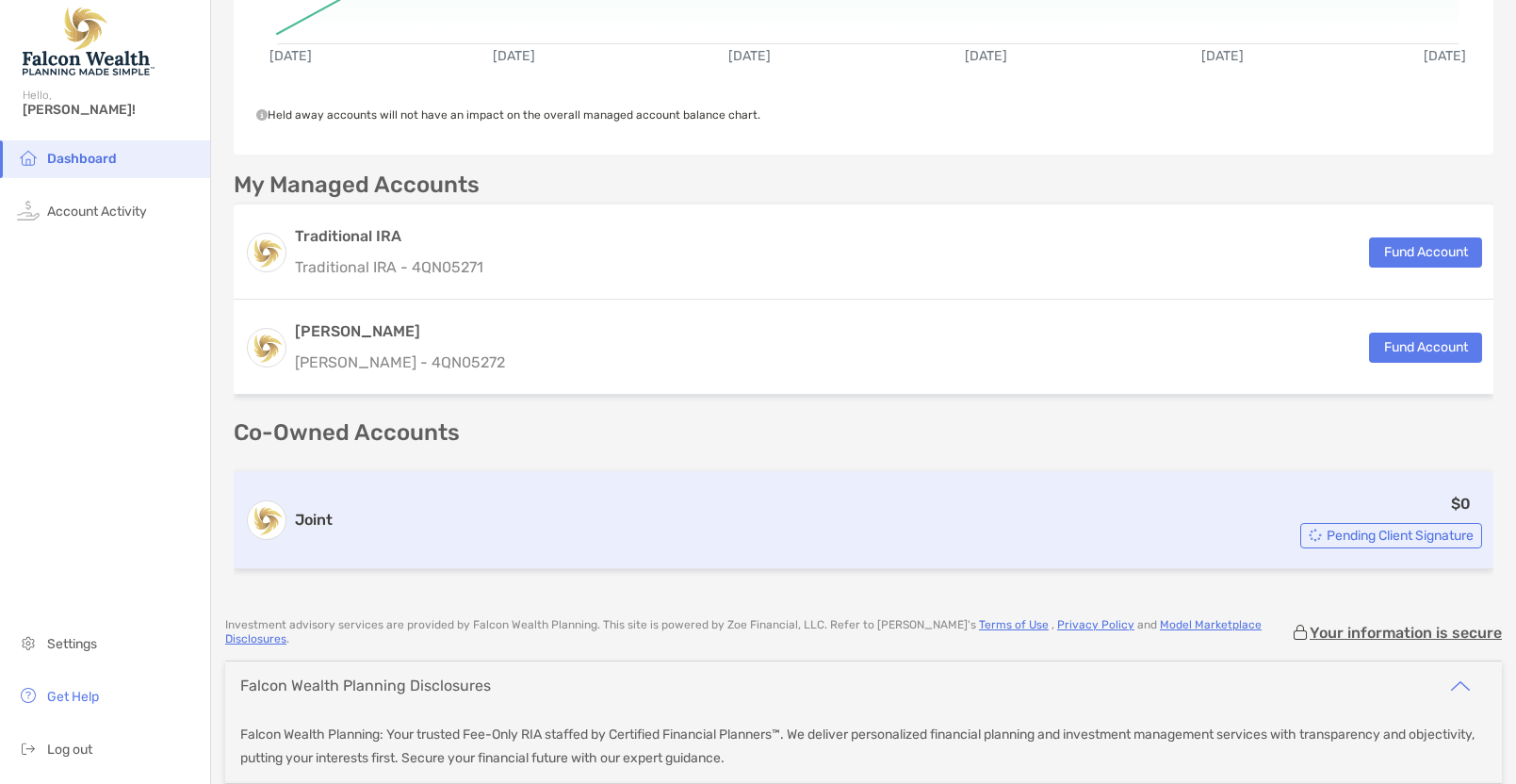
click at [1330, 531] on span "Pending Client Signature" at bounding box center [1400, 536] width 147 height 11
click at [1336, 532] on span "Pending Client Signature" at bounding box center [1400, 536] width 147 height 11
click at [1081, 484] on div "Joint $0 Pending Client Signature" at bounding box center [864, 520] width 1260 height 98
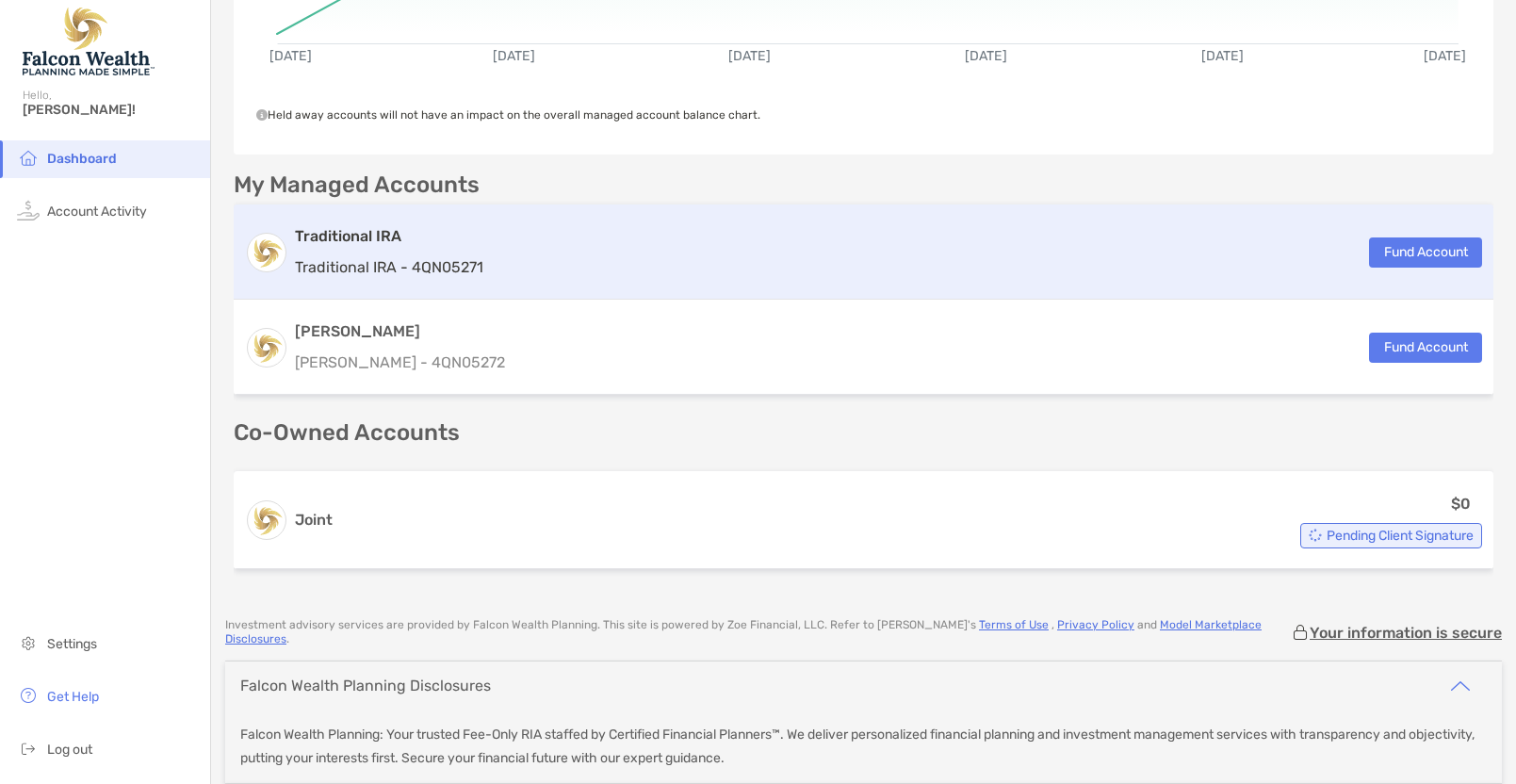
scroll to position [0, 0]
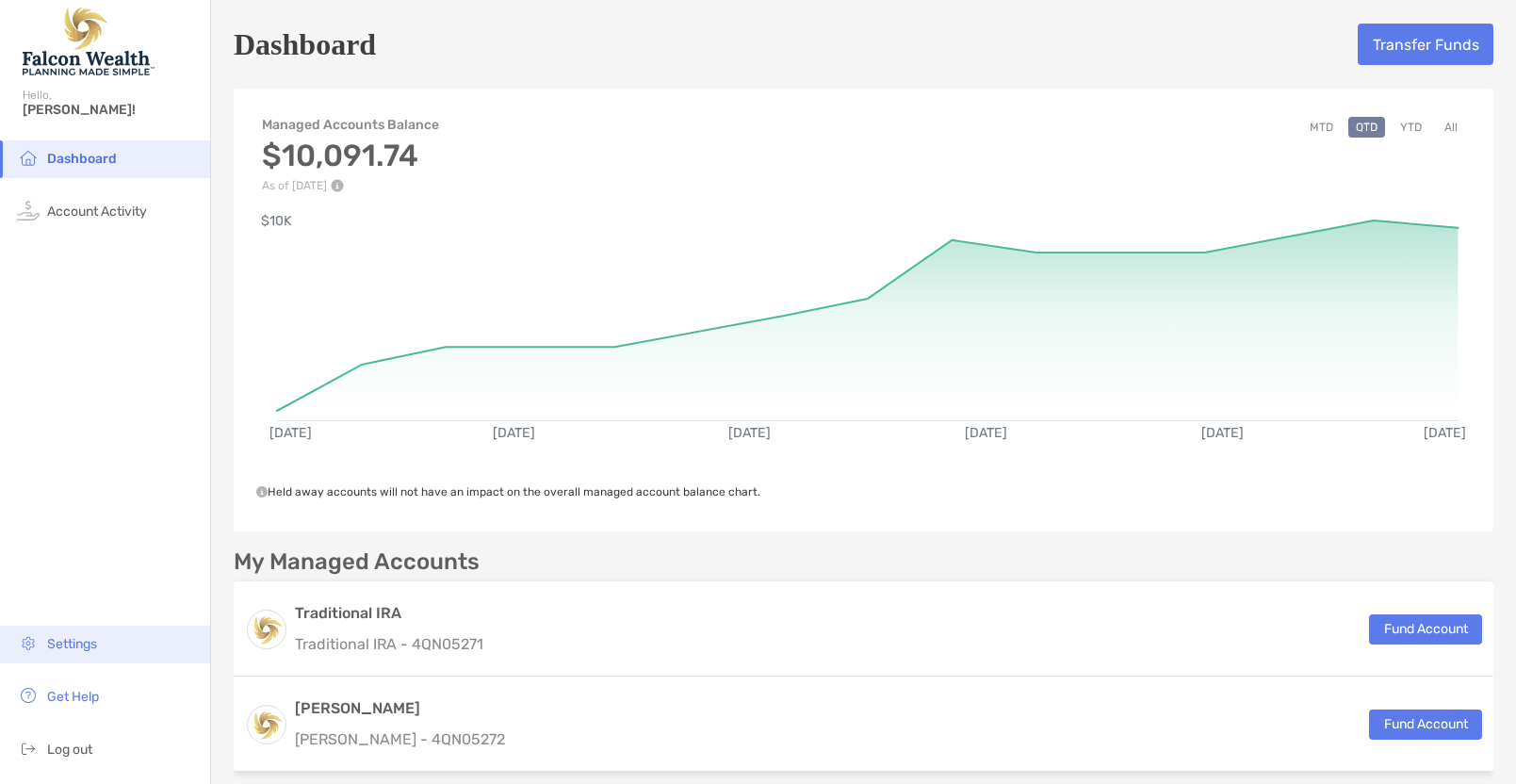
click at [71, 643] on span "Settings" at bounding box center [72, 644] width 50 height 16
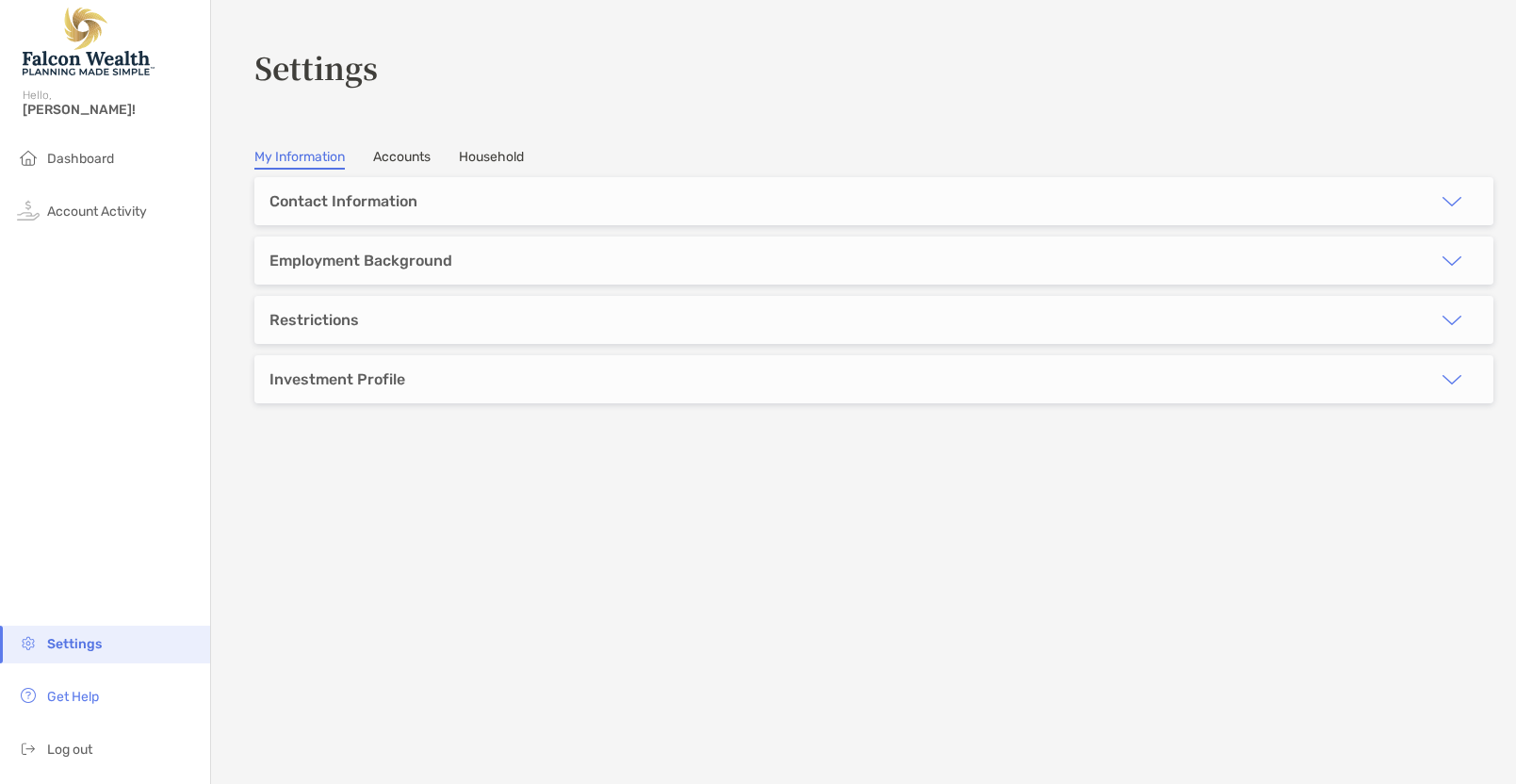
click at [501, 149] on link "Household" at bounding box center [492, 160] width 65 height 21
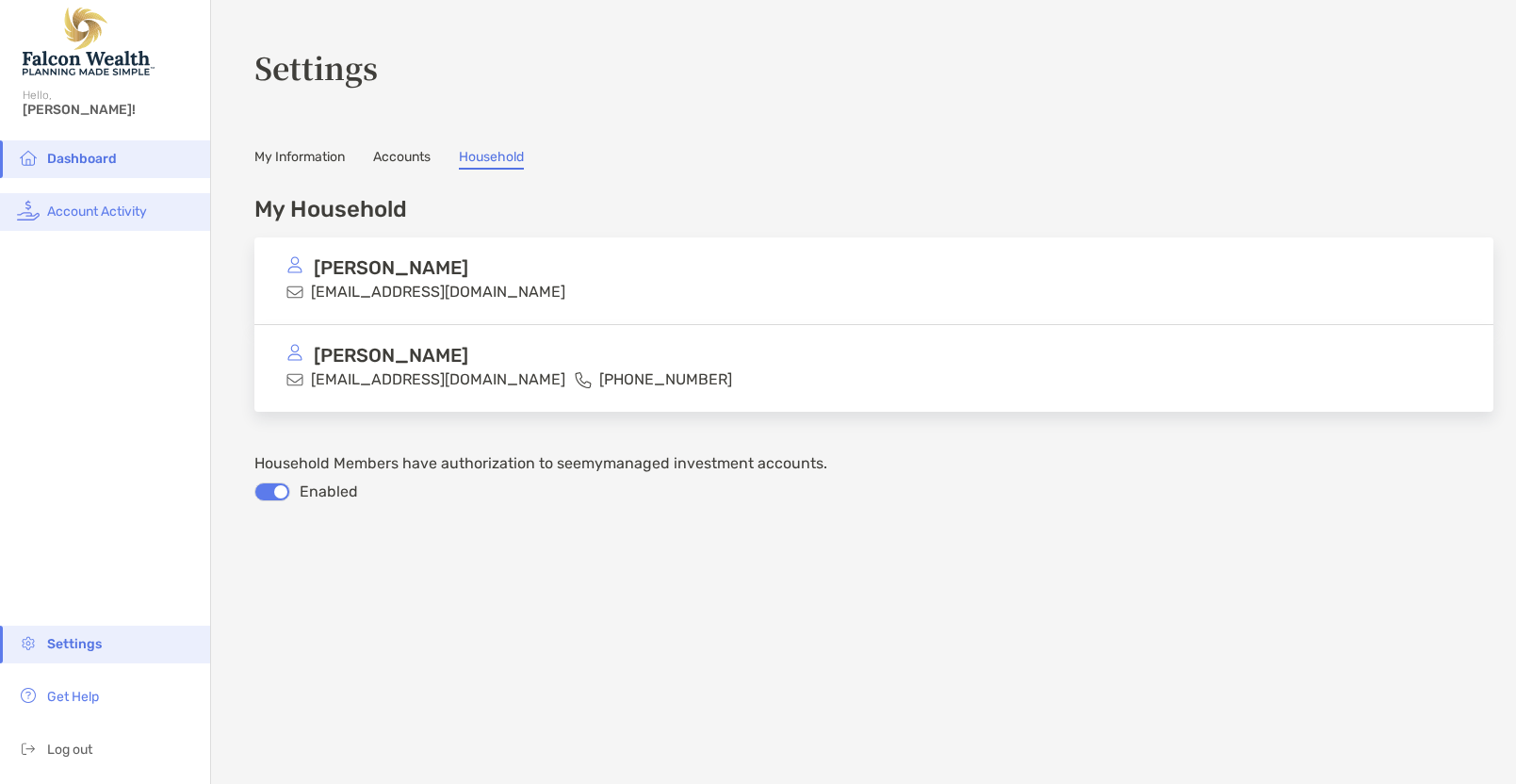
click at [65, 214] on span "Account Activity" at bounding box center [97, 211] width 100 height 16
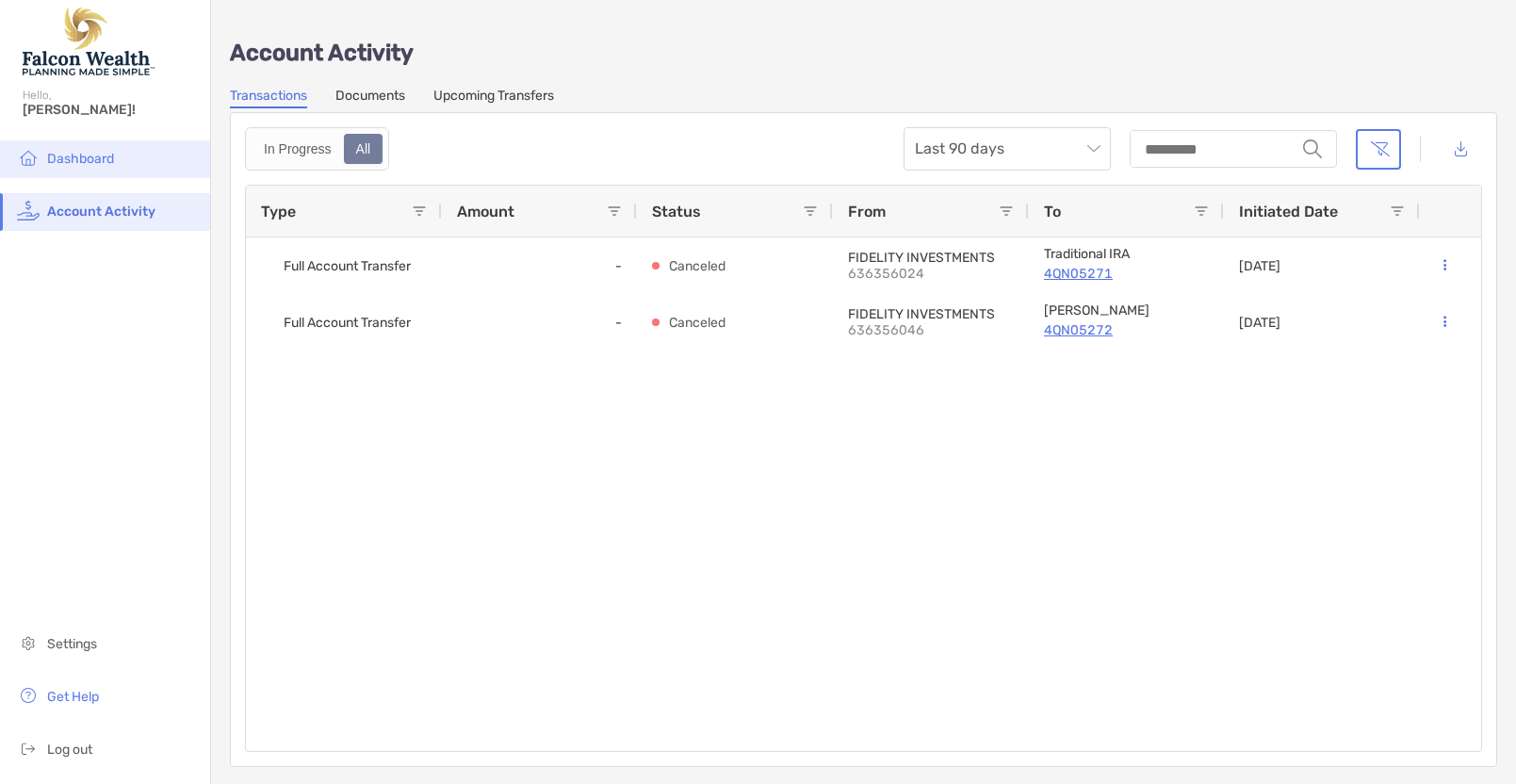
click at [105, 154] on span "Dashboard" at bounding box center [80, 159] width 66 height 16
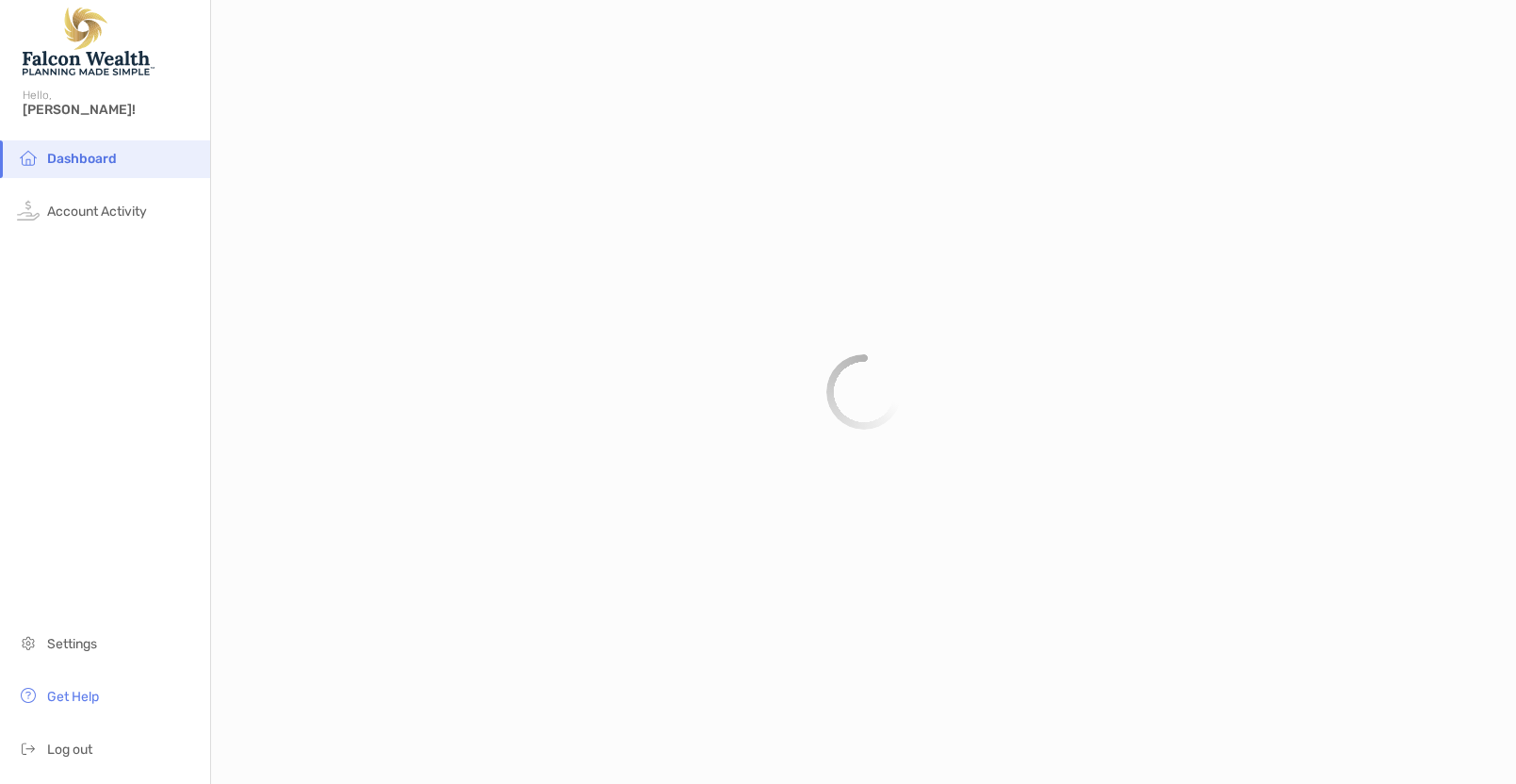
click at [60, 622] on div "Dashboard Account Activity Settings Get Help Log out" at bounding box center [105, 462] width 210 height 643
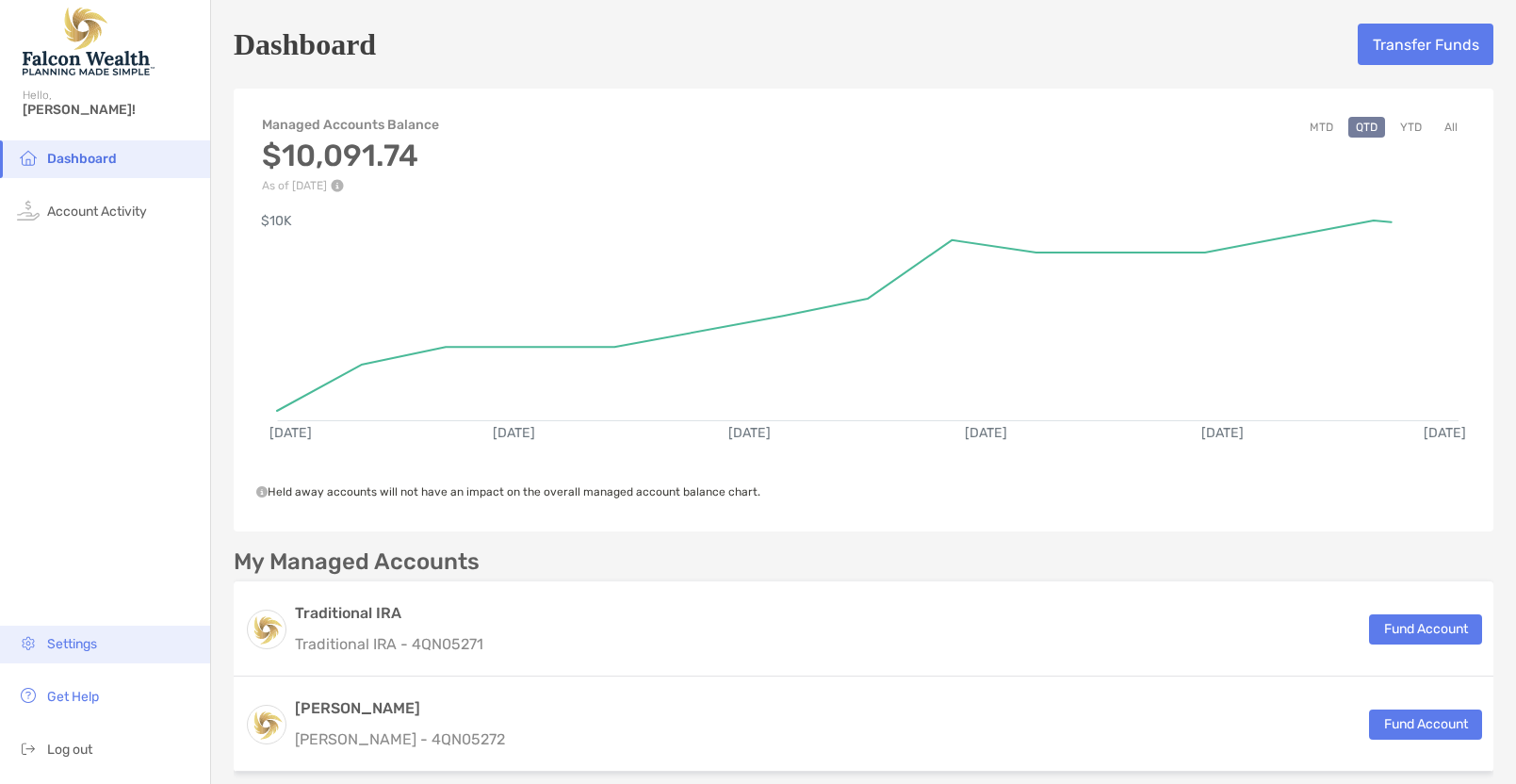
click at [76, 636] on li "Settings" at bounding box center [105, 644] width 210 height 38
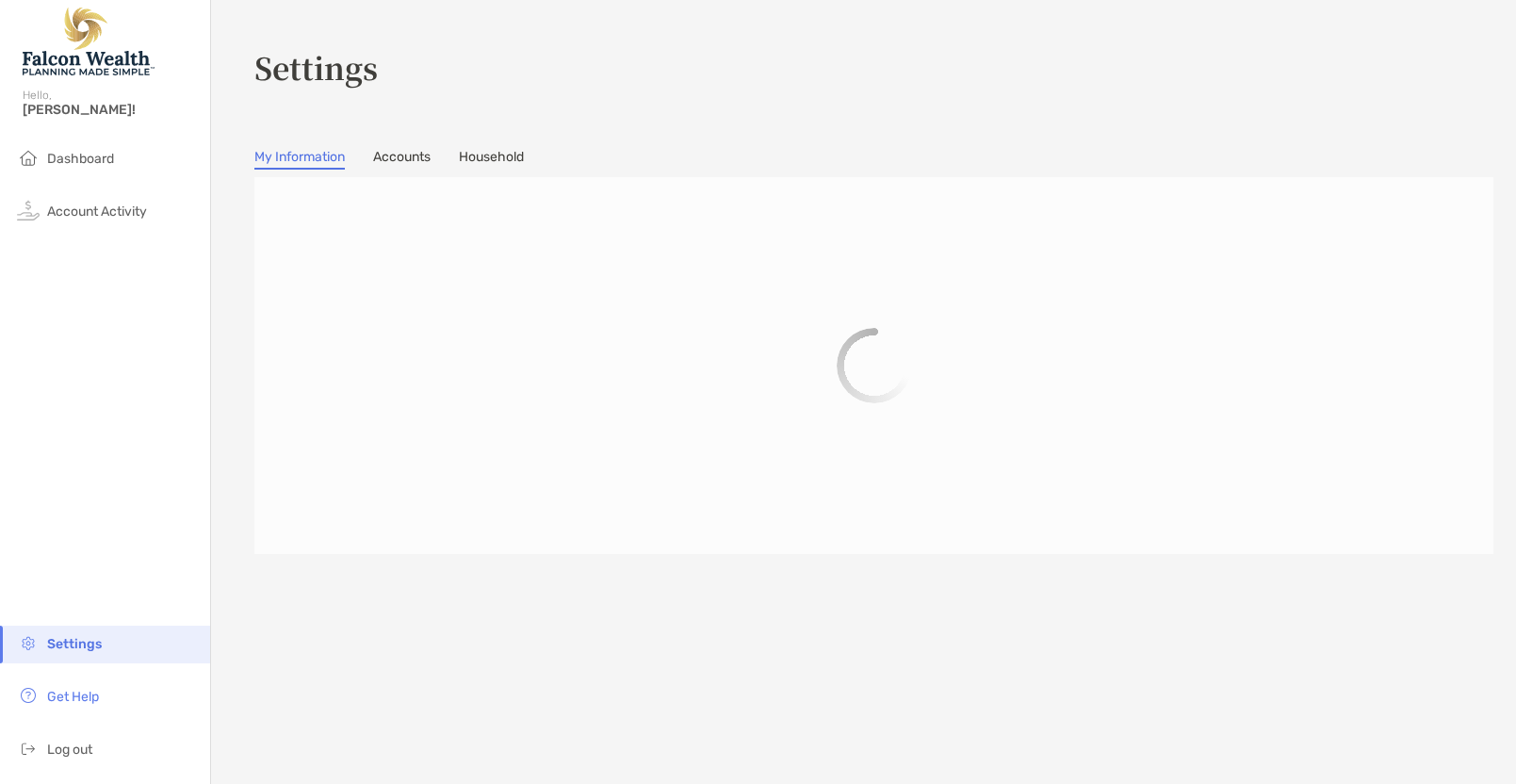
click at [505, 171] on section "Settings My Information Accounts Household" at bounding box center [863, 392] width 1305 height 784
drag, startPoint x: 485, startPoint y: 150, endPoint x: 506, endPoint y: 194, distance: 48.8
click at [506, 194] on section "Settings My Information Accounts Household" at bounding box center [863, 392] width 1305 height 784
click at [493, 149] on link "Household" at bounding box center [492, 160] width 65 height 21
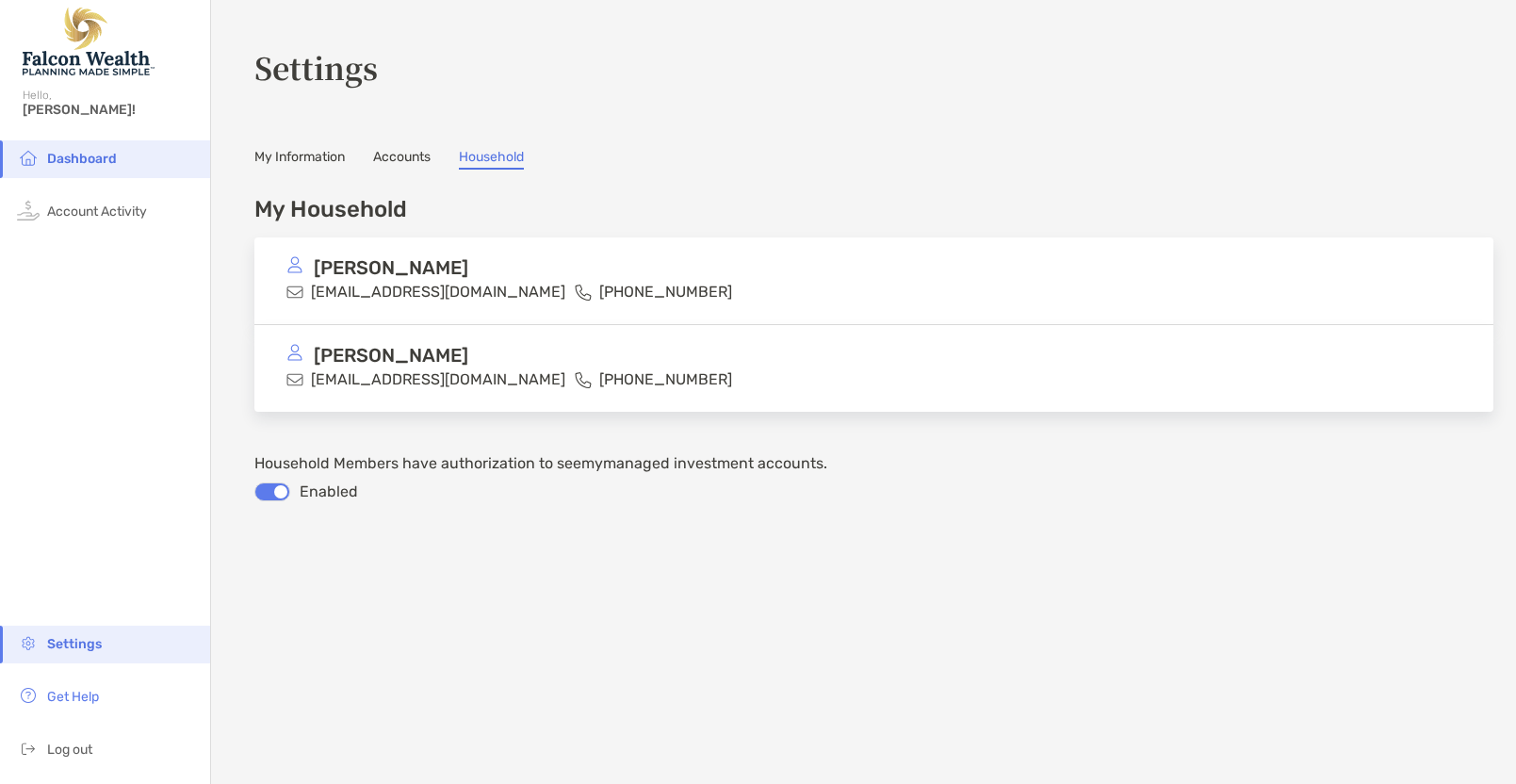
click at [311, 263] on div "[PERSON_NAME]" at bounding box center [569, 268] width 567 height 23
drag, startPoint x: 65, startPoint y: 745, endPoint x: 65, endPoint y: 736, distance: 9.0
click at [65, 745] on span "Log out" at bounding box center [69, 749] width 45 height 16
